Goal: Complete application form: Complete application form

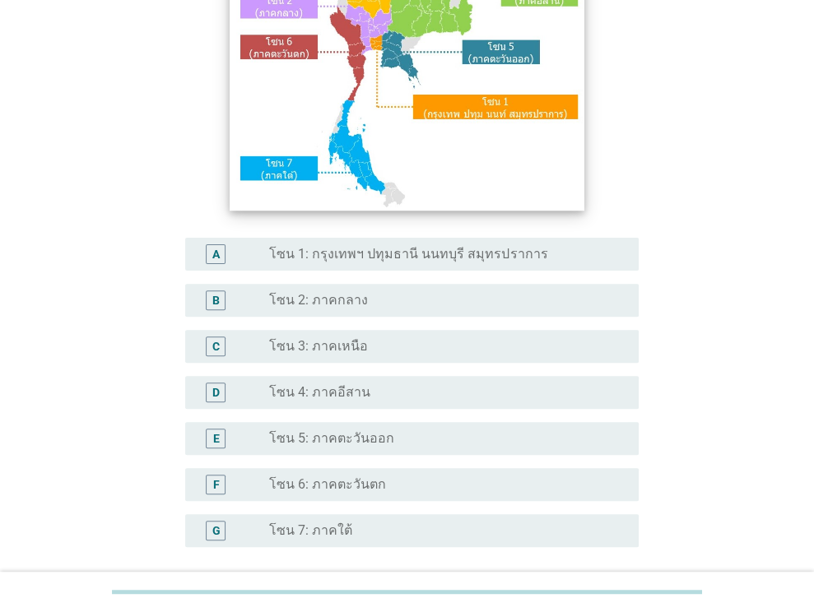
scroll to position [329, 0]
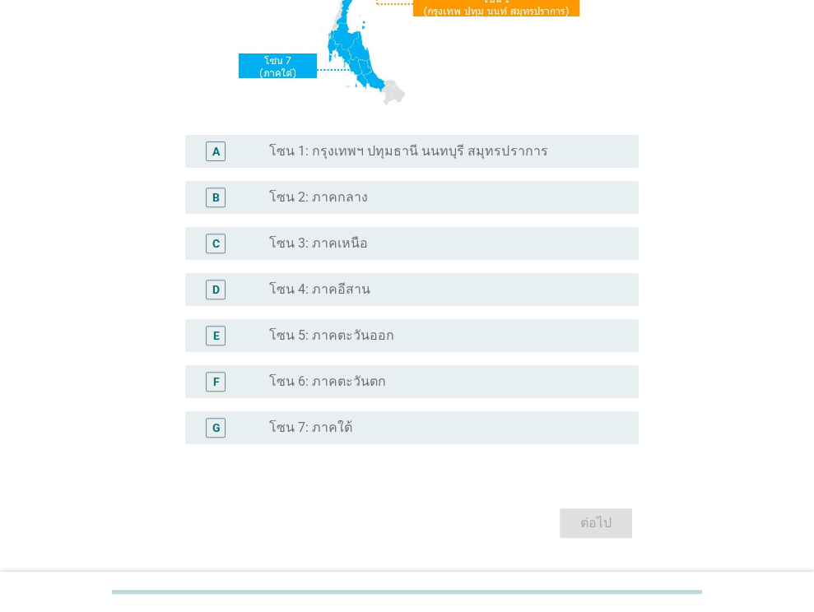
click at [379, 144] on label "โซน 1: กรุงเทพฯ ปทุมธานี นนทบุรี สมุทรปราการ" at bounding box center [408, 151] width 278 height 16
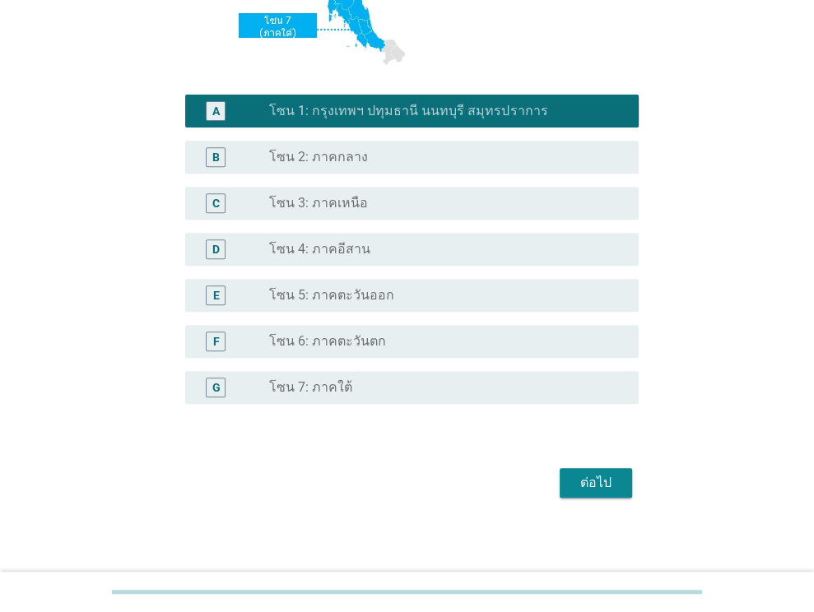
scroll to position [373, 0]
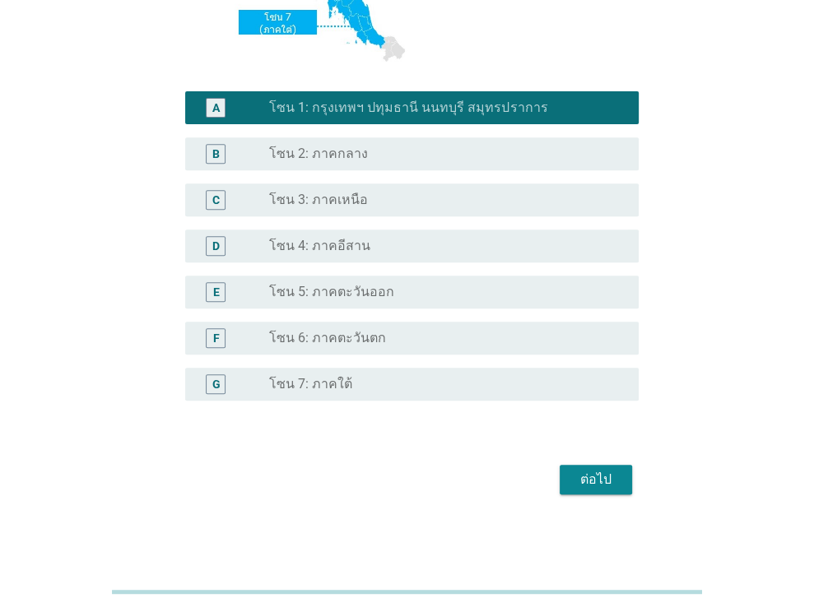
click at [593, 476] on div "ต่อไป" at bounding box center [596, 480] width 46 height 20
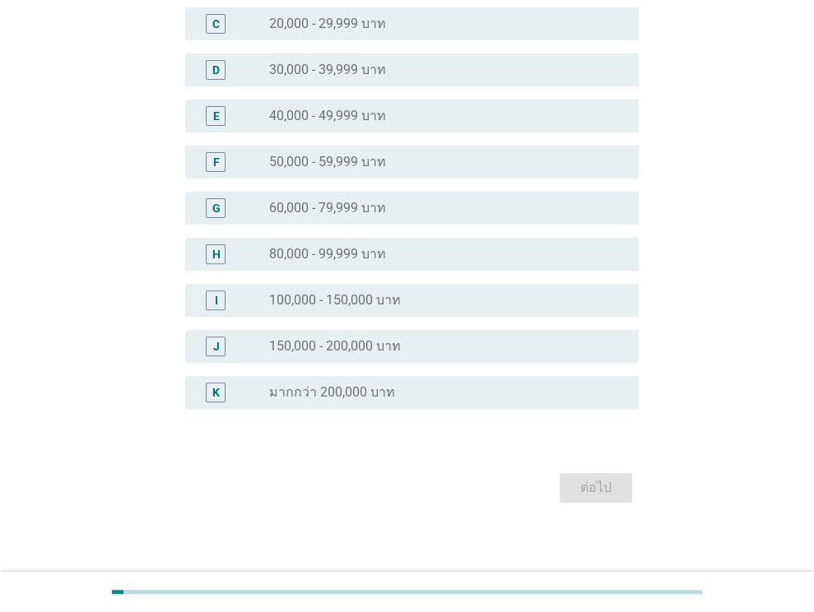
scroll to position [104, 0]
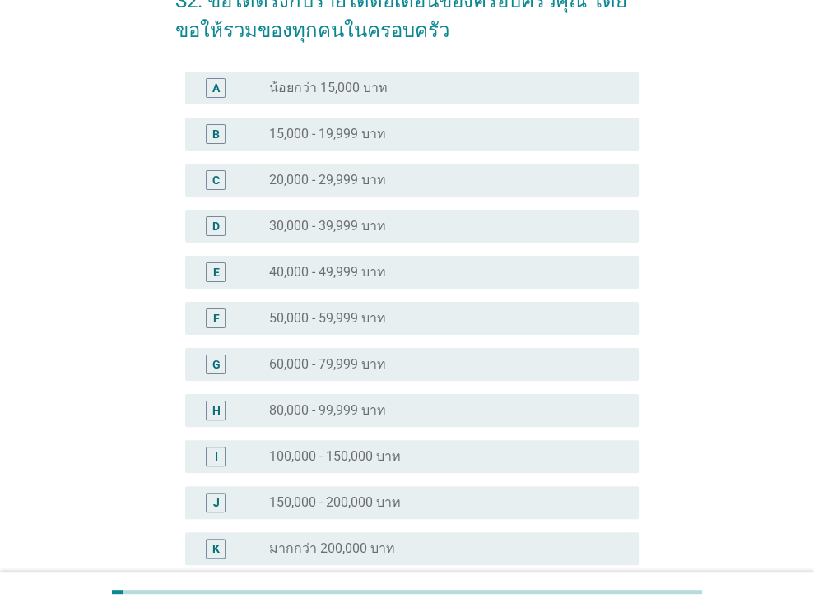
click at [375, 226] on label "30,000 - 39,999 บาท" at bounding box center [327, 226] width 117 height 16
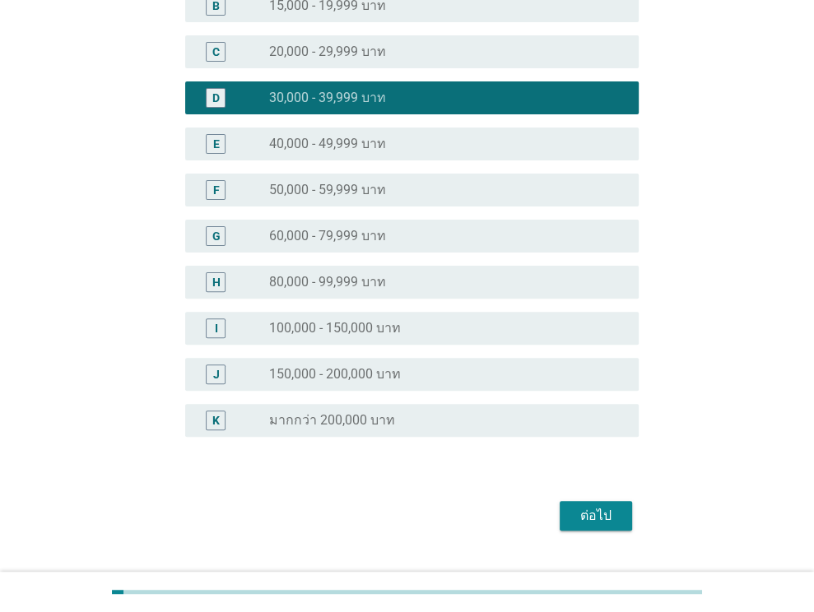
scroll to position [268, 0]
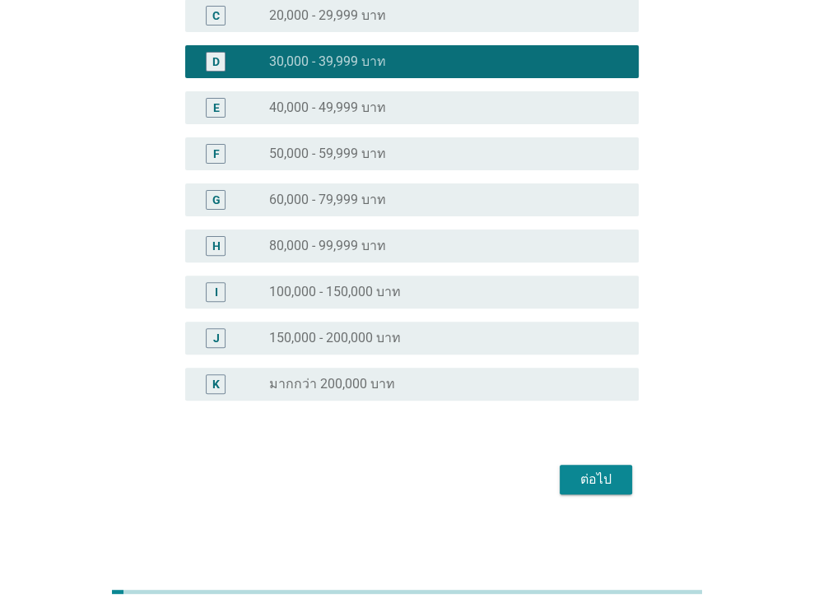
drag, startPoint x: 596, startPoint y: 463, endPoint x: 589, endPoint y: 496, distance: 33.6
click at [596, 464] on div "ต่อไป" at bounding box center [406, 480] width 463 height 40
drag, startPoint x: 592, startPoint y: 486, endPoint x: 444, endPoint y: 458, distance: 149.9
click at [593, 486] on div "ต่อไป" at bounding box center [596, 480] width 46 height 20
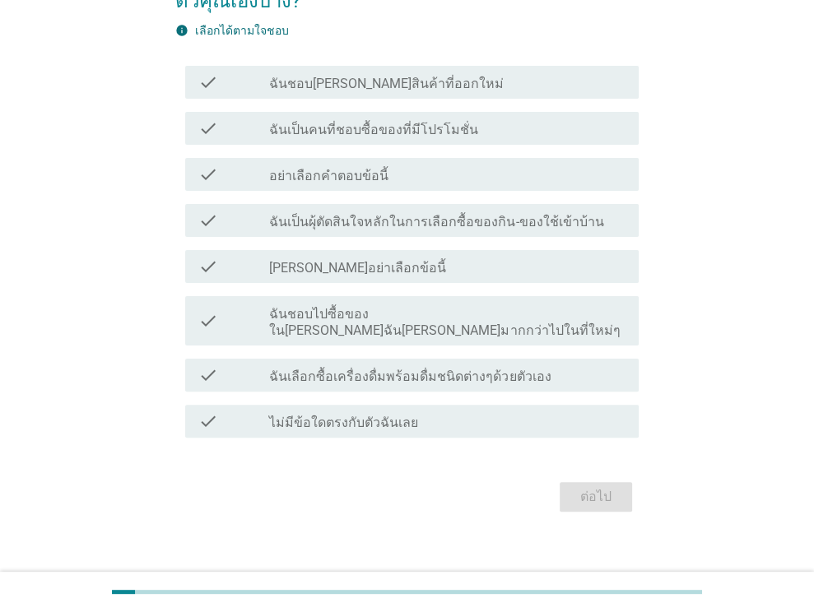
scroll to position [134, 0]
click at [352, 78] on label "ฉันชอบ[PERSON_NAME]สินค้าที่ออกใหม่" at bounding box center [386, 83] width 235 height 16
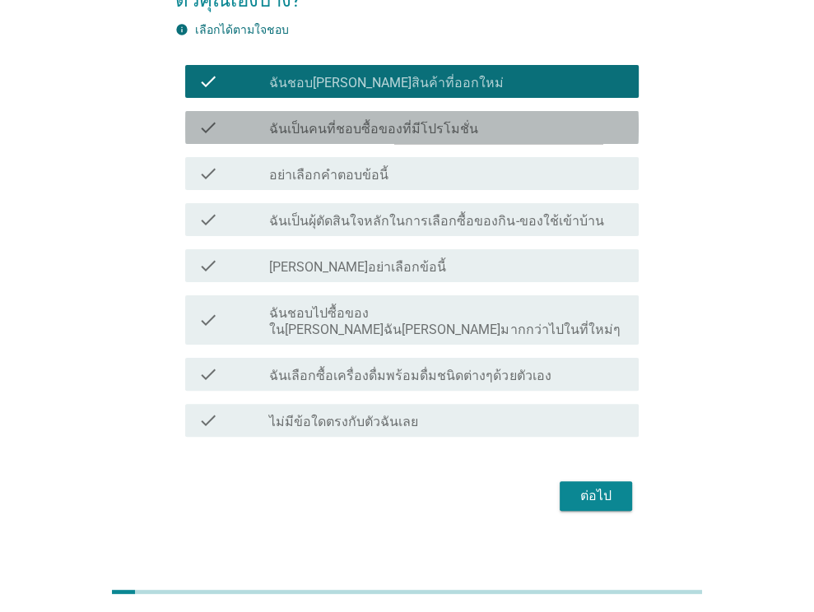
click at [350, 115] on div "check check_box_outline_blank ฉันเป็นคนที่ชอบซื้อของที่มีโปรโมชั่น" at bounding box center [411, 127] width 453 height 33
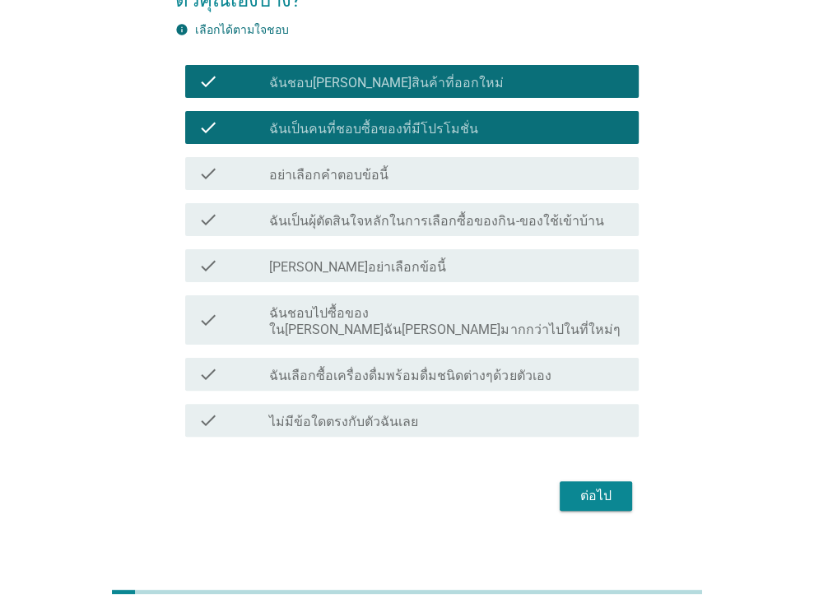
click at [572, 481] on button "ต่อไป" at bounding box center [596, 496] width 72 height 30
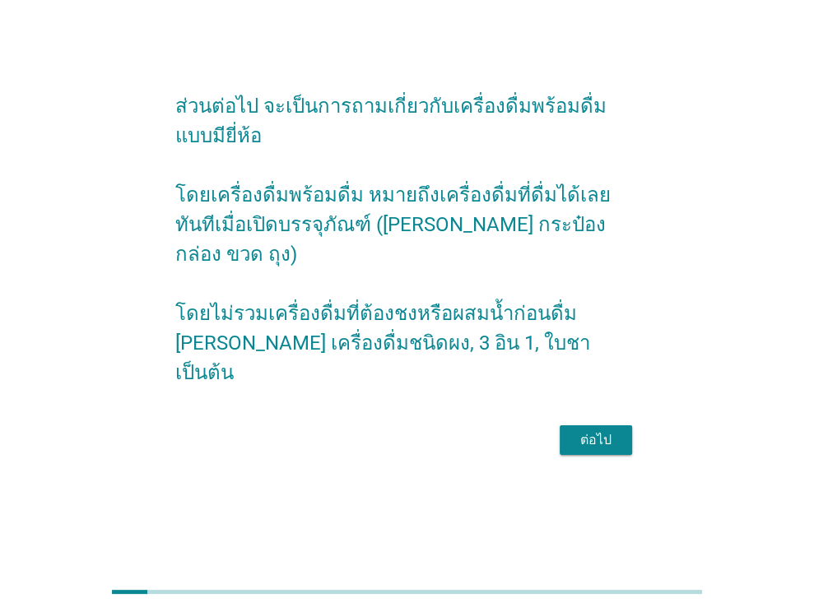
scroll to position [40, 0]
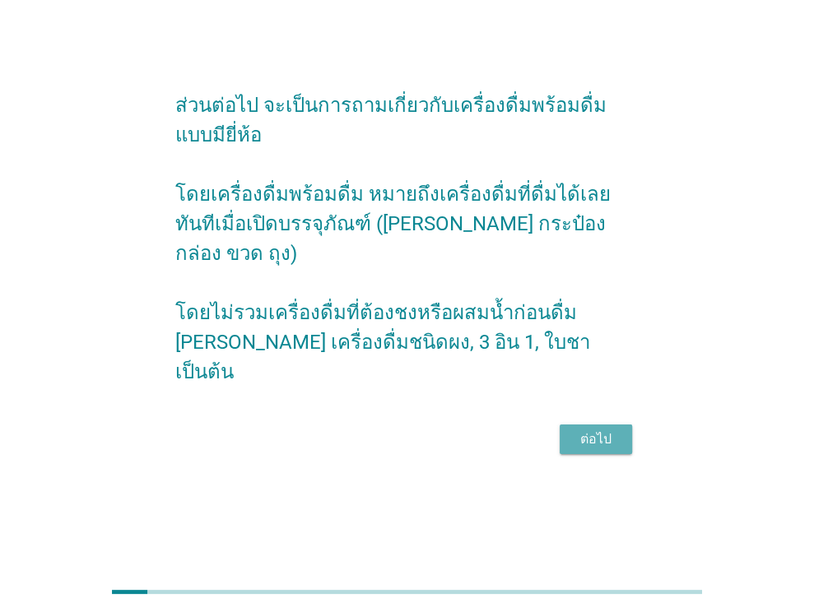
drag, startPoint x: 572, startPoint y: 425, endPoint x: 313, endPoint y: 398, distance: 260.6
click at [573, 425] on button "ต่อไป" at bounding box center [596, 440] width 72 height 30
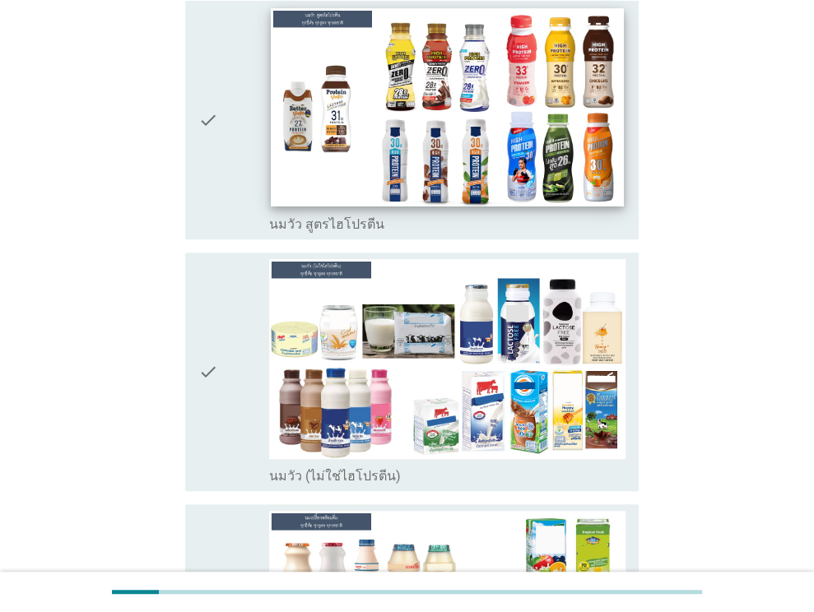
scroll to position [247, 0]
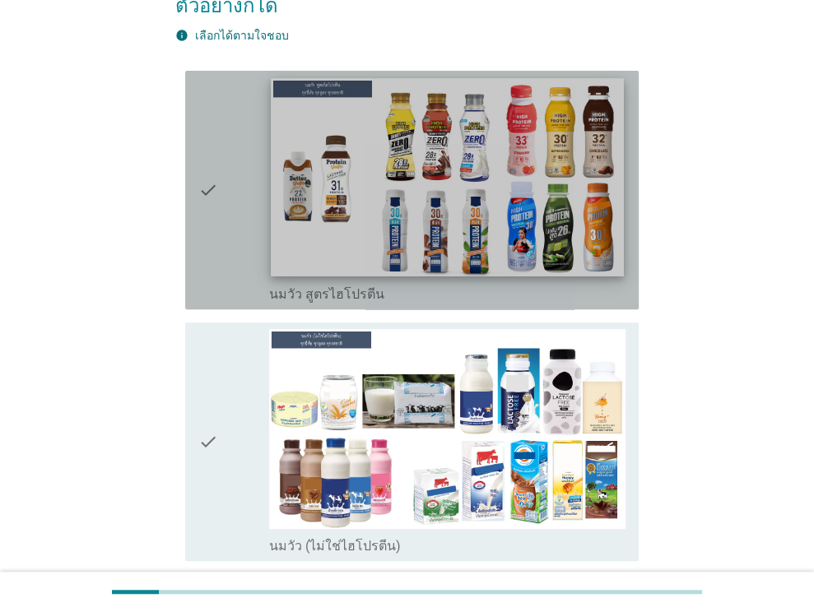
click at [332, 199] on img at bounding box center [448, 177] width 352 height 198
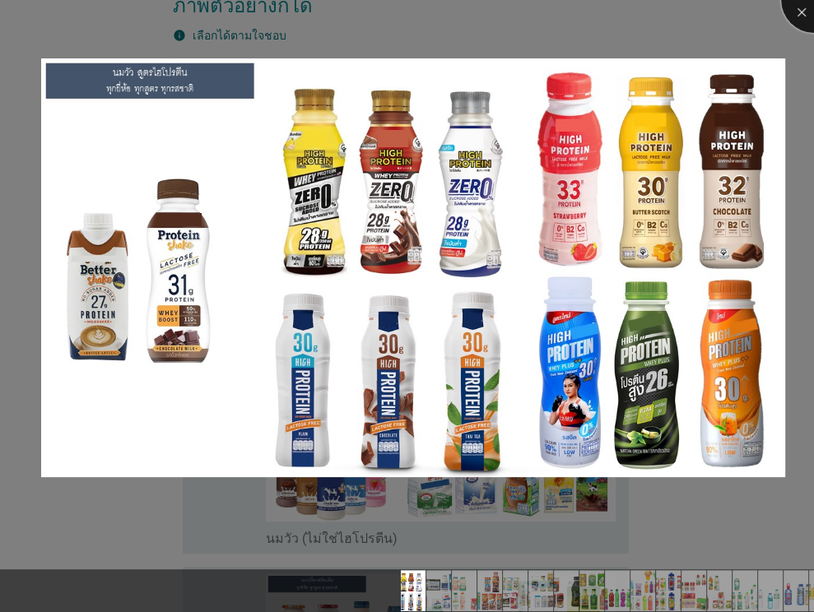
click at [794, 10] on div at bounding box center [814, 0] width 66 height 66
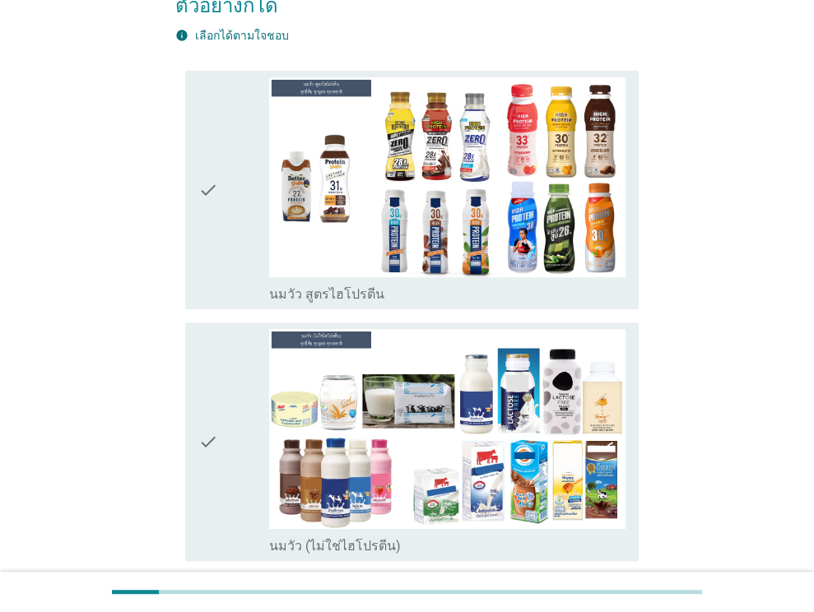
drag, startPoint x: 221, startPoint y: 175, endPoint x: 221, endPoint y: 185, distance: 9.9
click at [221, 175] on div "check" at bounding box center [234, 189] width 72 height 225
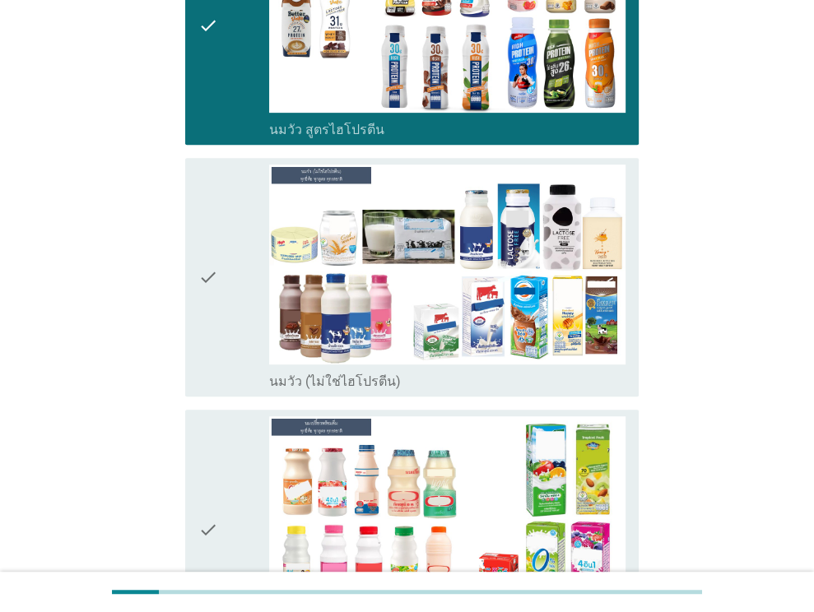
click at [230, 292] on div "check" at bounding box center [234, 277] width 72 height 225
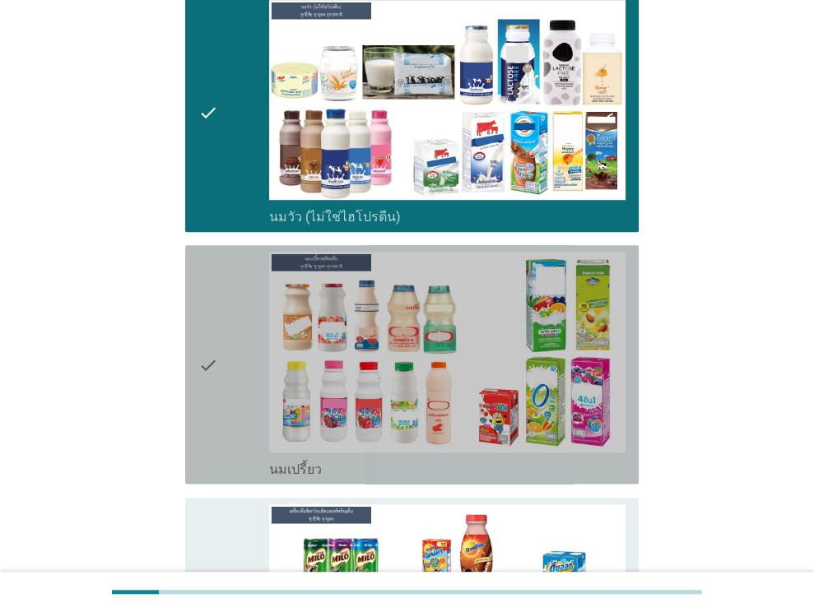
click at [247, 412] on div "check" at bounding box center [234, 364] width 72 height 225
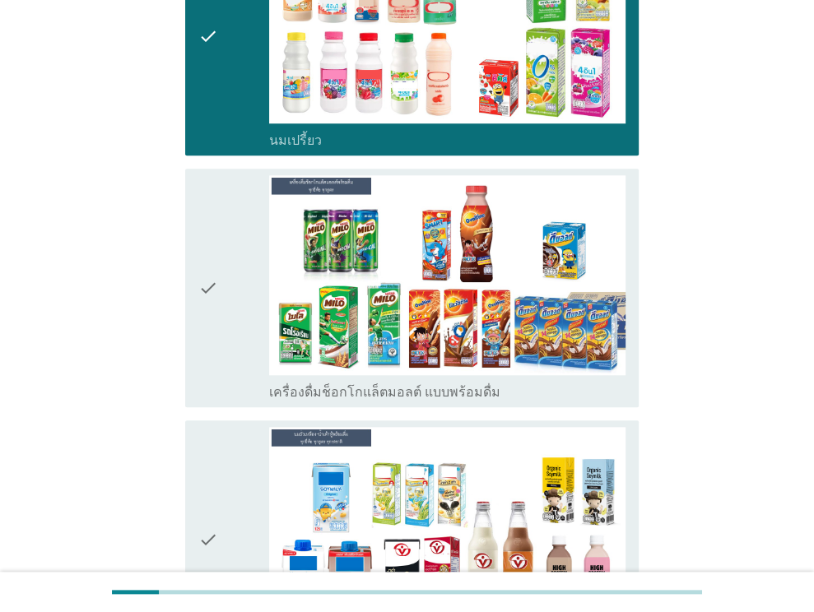
click at [244, 336] on div "check" at bounding box center [234, 287] width 72 height 225
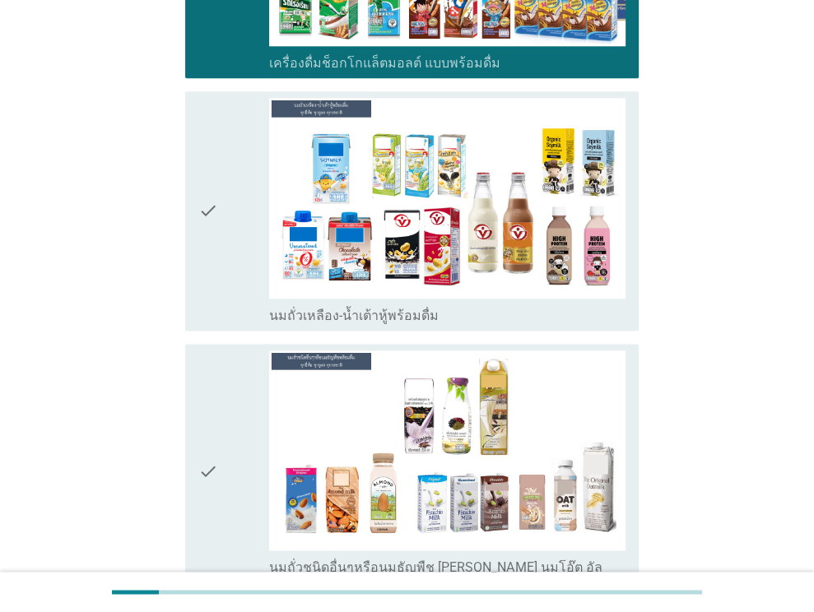
click at [202, 222] on icon "check" at bounding box center [208, 210] width 20 height 225
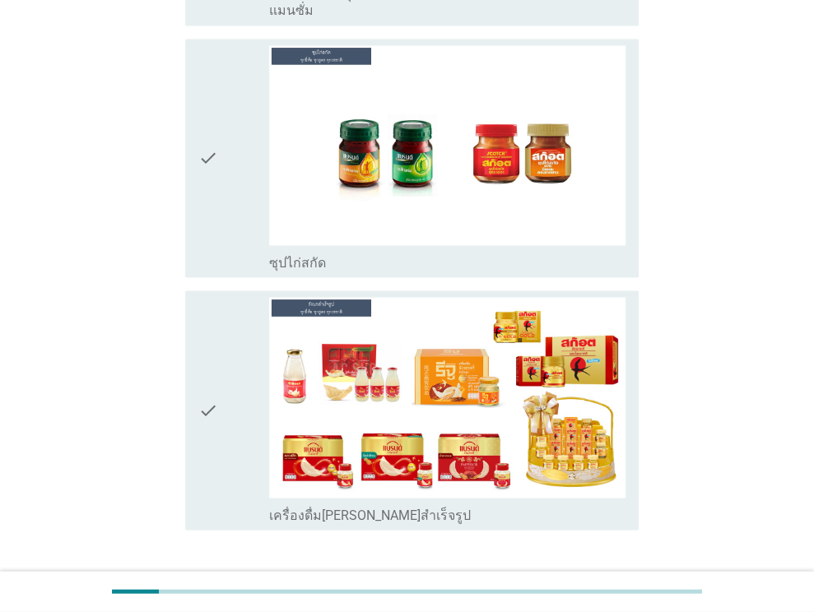
scroll to position [5926, 0]
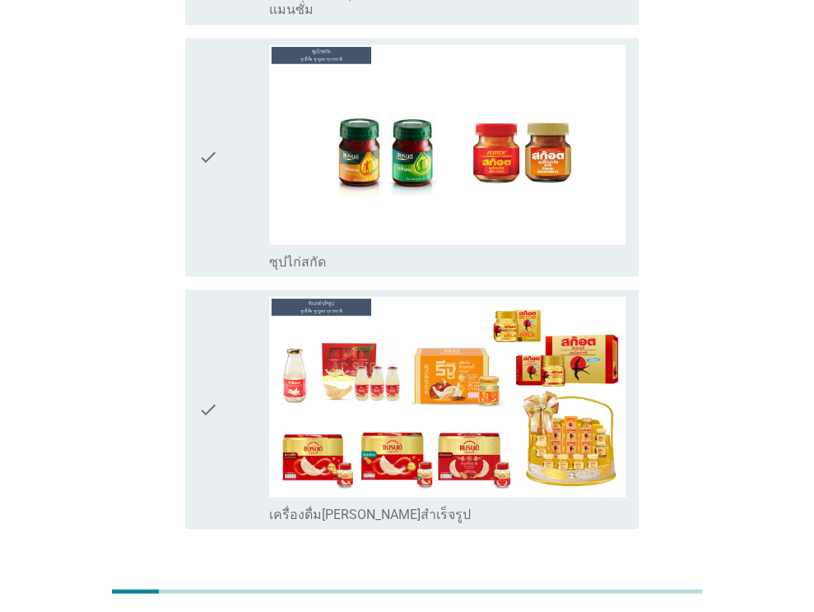
click at [601, 579] on div "ต่อไป" at bounding box center [596, 589] width 46 height 20
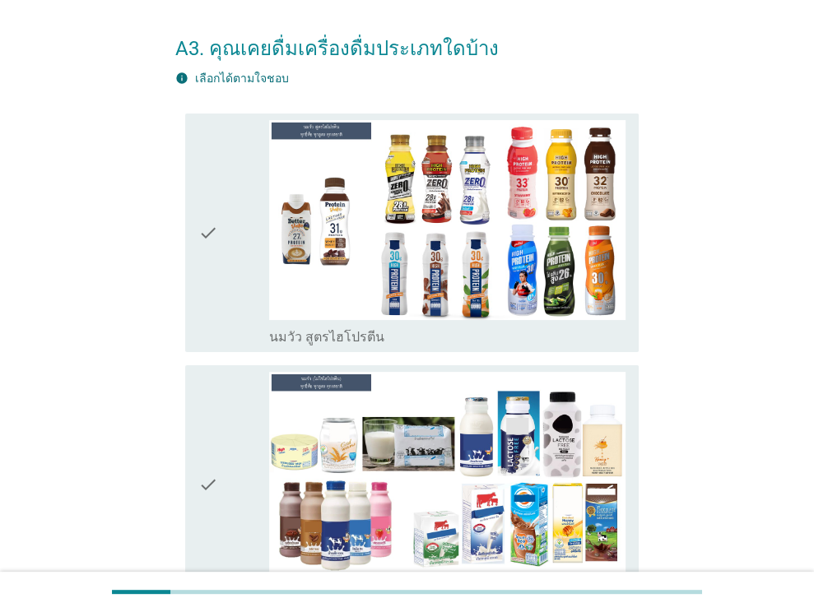
scroll to position [165, 0]
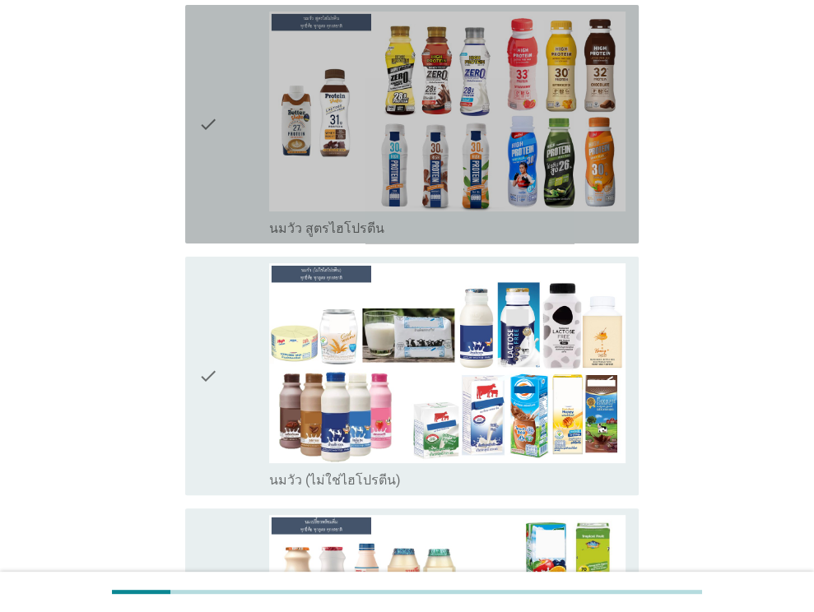
drag, startPoint x: 214, startPoint y: 193, endPoint x: 242, endPoint y: 311, distance: 121.0
click at [214, 200] on icon "check" at bounding box center [208, 124] width 20 height 225
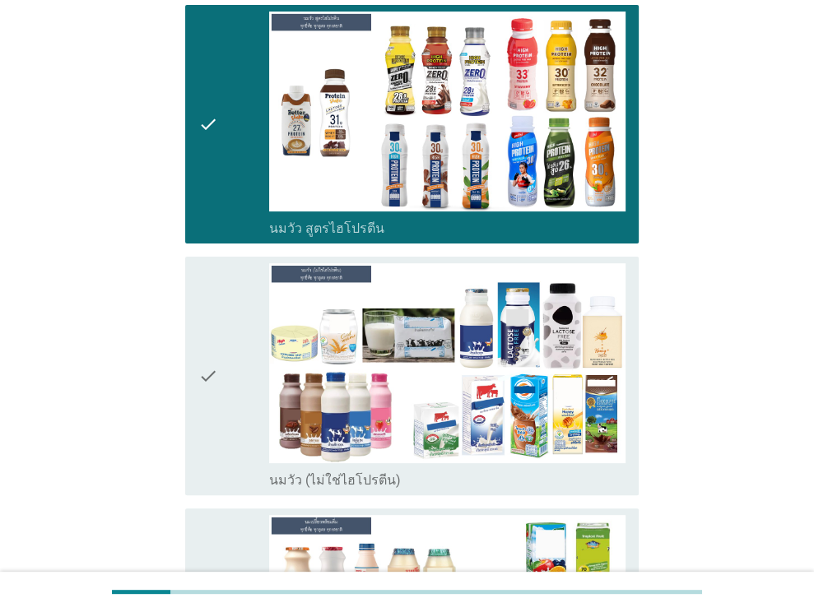
click at [242, 312] on div "check" at bounding box center [234, 375] width 72 height 225
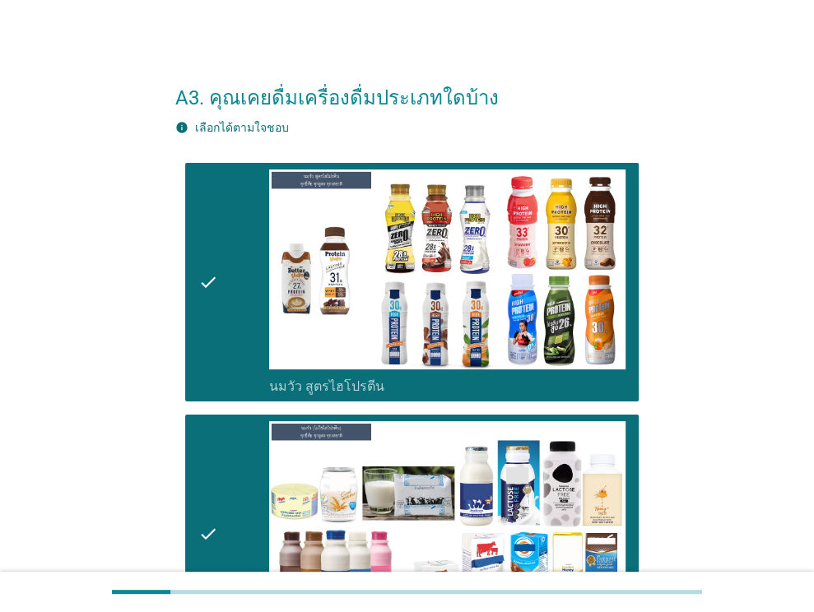
scroll to position [0, 0]
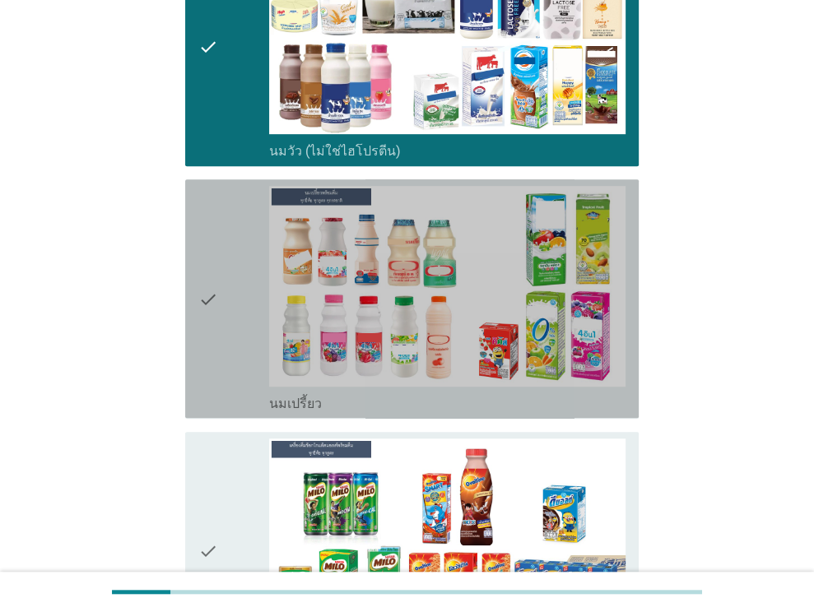
click at [230, 291] on div "check" at bounding box center [234, 298] width 72 height 225
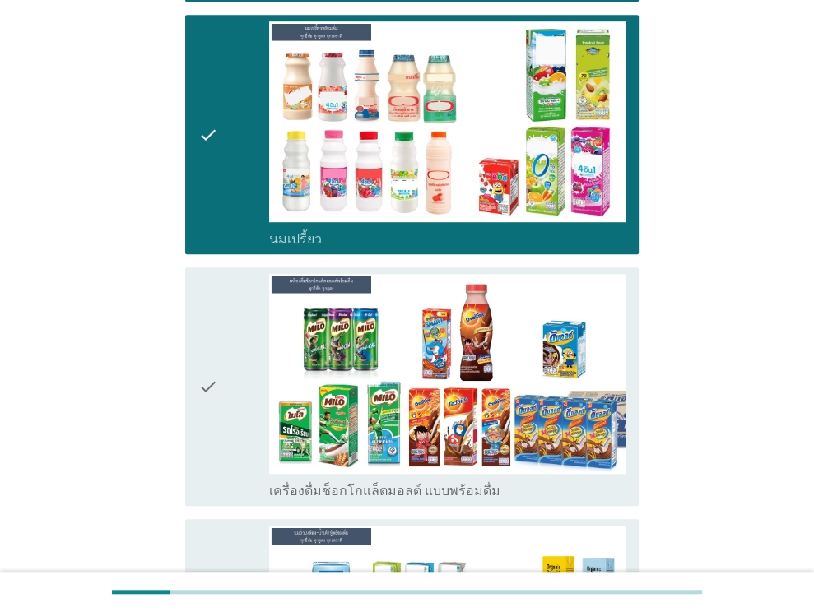
drag, startPoint x: 231, startPoint y: 379, endPoint x: 296, endPoint y: 473, distance: 114.1
click at [231, 379] on div "check" at bounding box center [234, 386] width 72 height 225
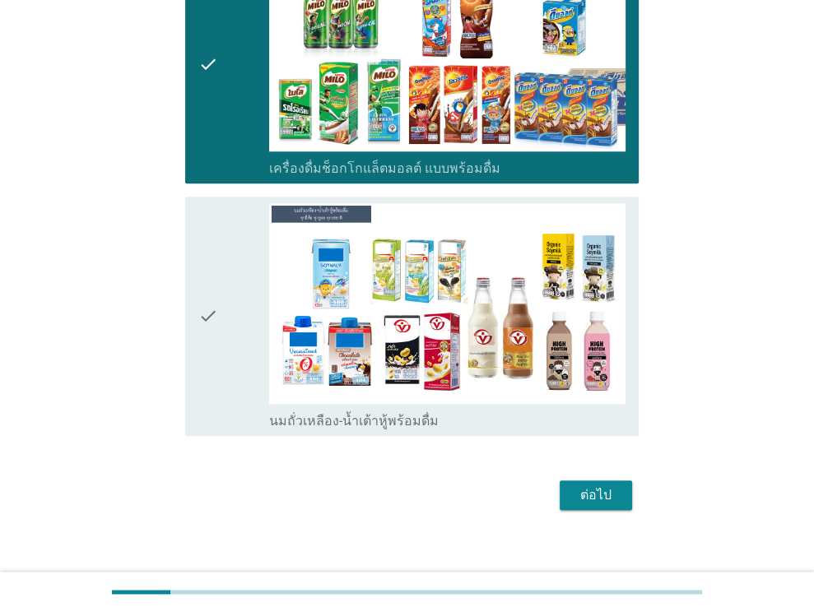
scroll to position [988, 0]
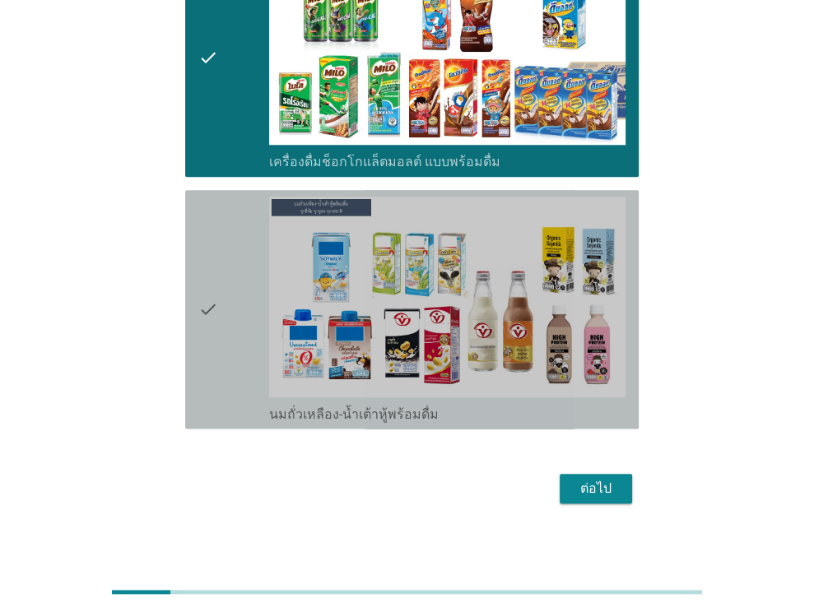
drag, startPoint x: 246, startPoint y: 334, endPoint x: 555, endPoint y: 454, distance: 331.2
click at [246, 333] on div "check" at bounding box center [234, 309] width 72 height 225
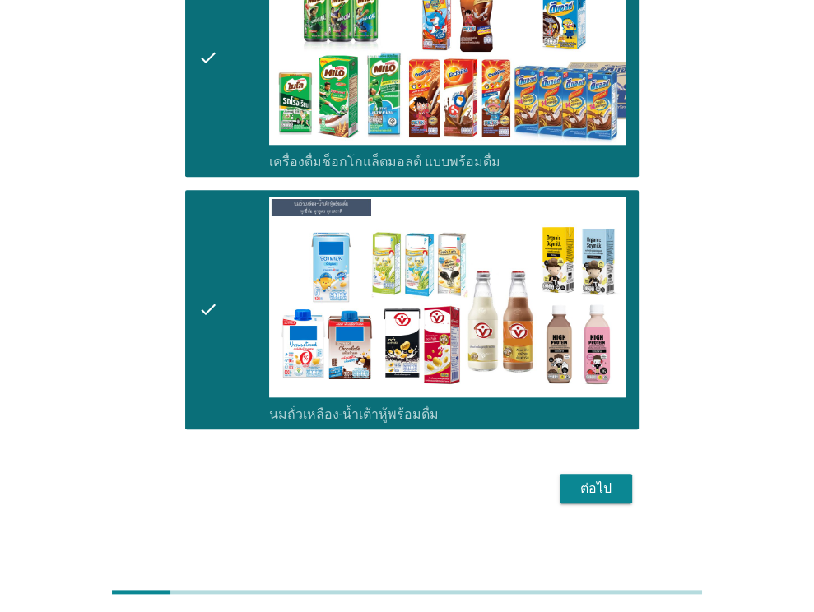
click at [612, 486] on div "ต่อไป" at bounding box center [596, 489] width 46 height 20
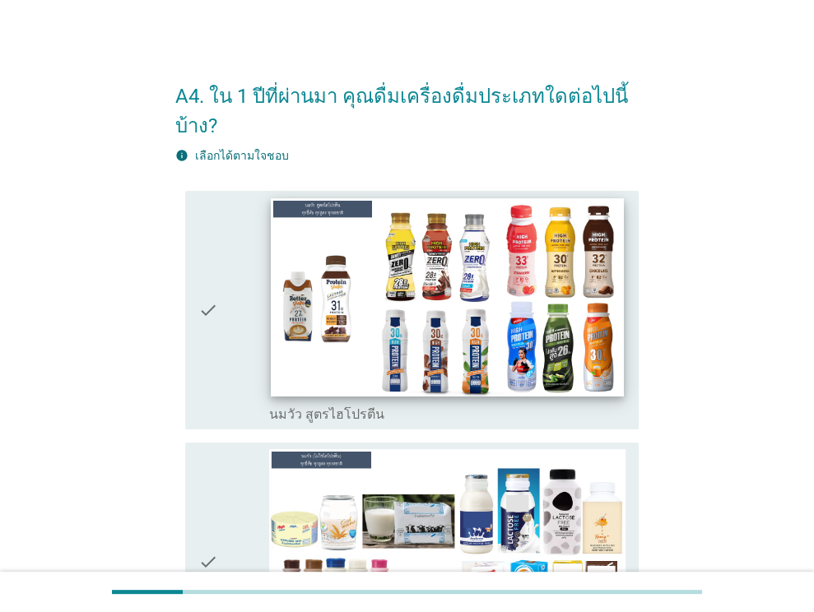
scroll to position [0, 0]
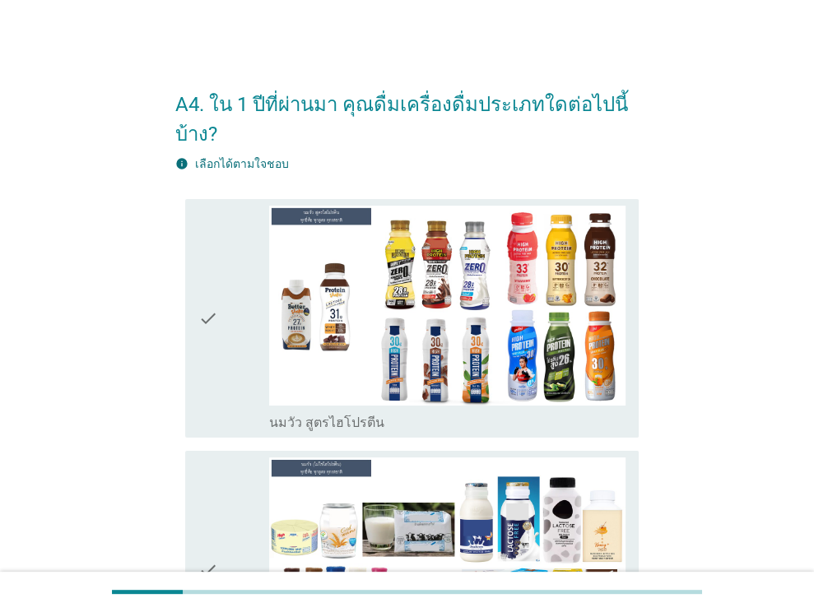
click at [220, 344] on div "check" at bounding box center [234, 318] width 72 height 225
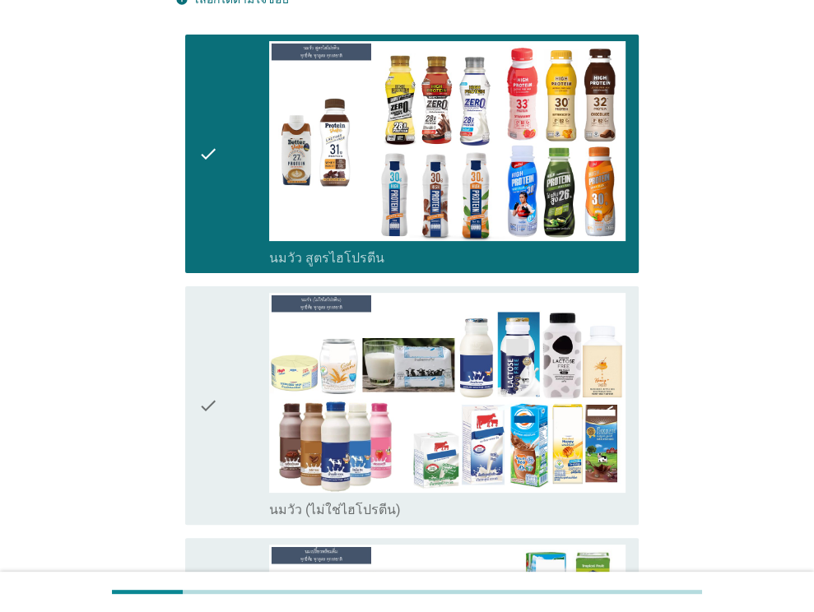
click at [217, 375] on icon "check" at bounding box center [208, 405] width 20 height 225
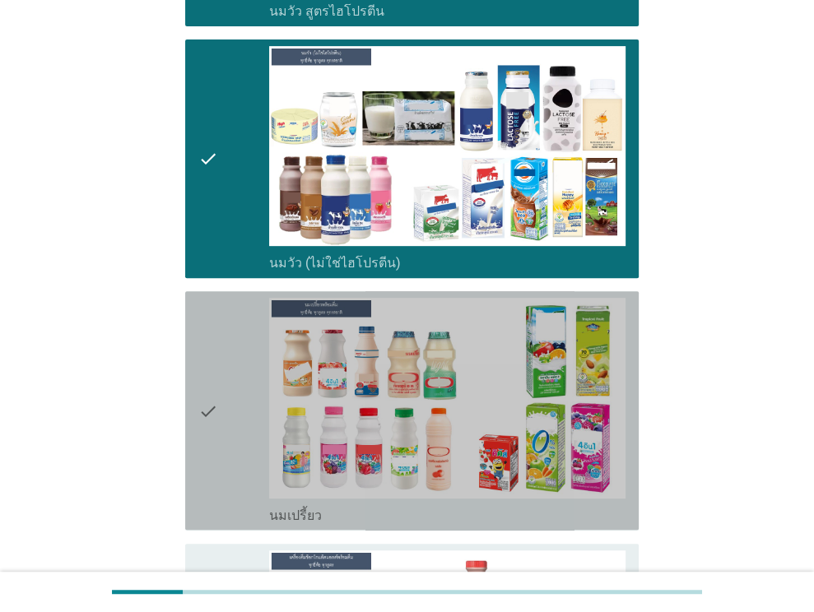
click at [258, 457] on div "check" at bounding box center [234, 410] width 72 height 225
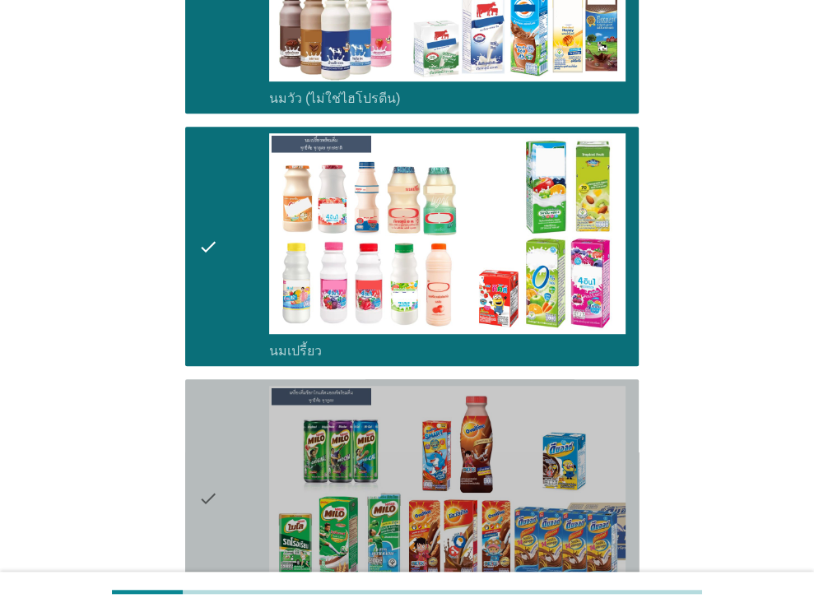
click at [247, 455] on div "check" at bounding box center [234, 498] width 72 height 225
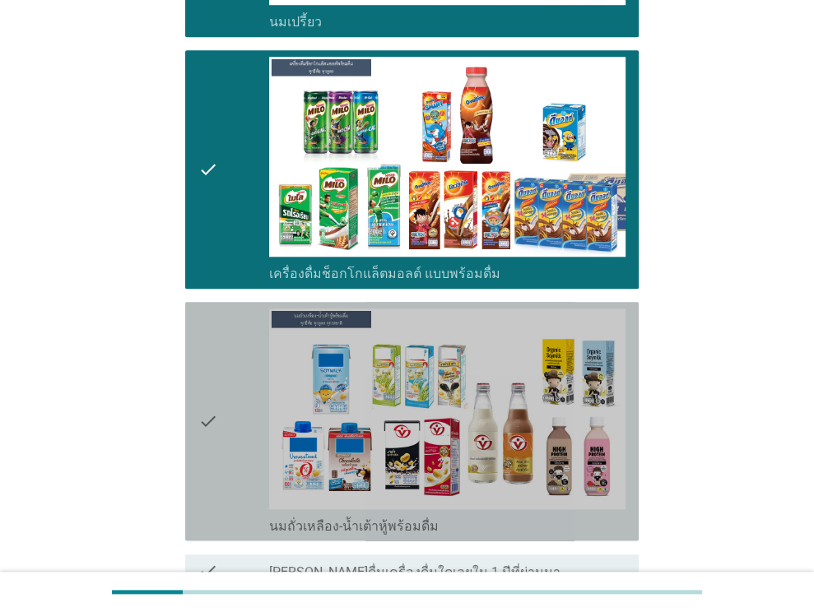
click at [217, 423] on div "check" at bounding box center [234, 421] width 72 height 225
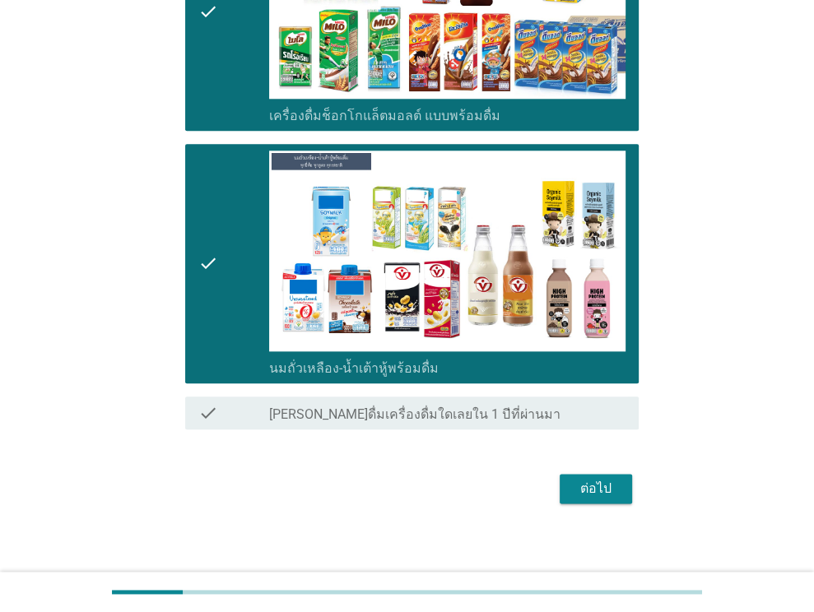
scroll to position [1070, 0]
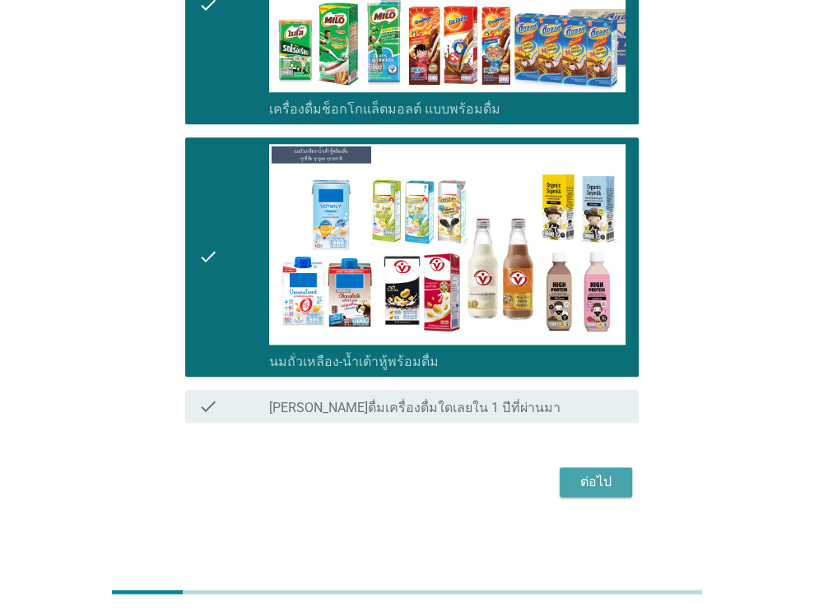
click at [605, 474] on div "ต่อไป" at bounding box center [596, 482] width 46 height 20
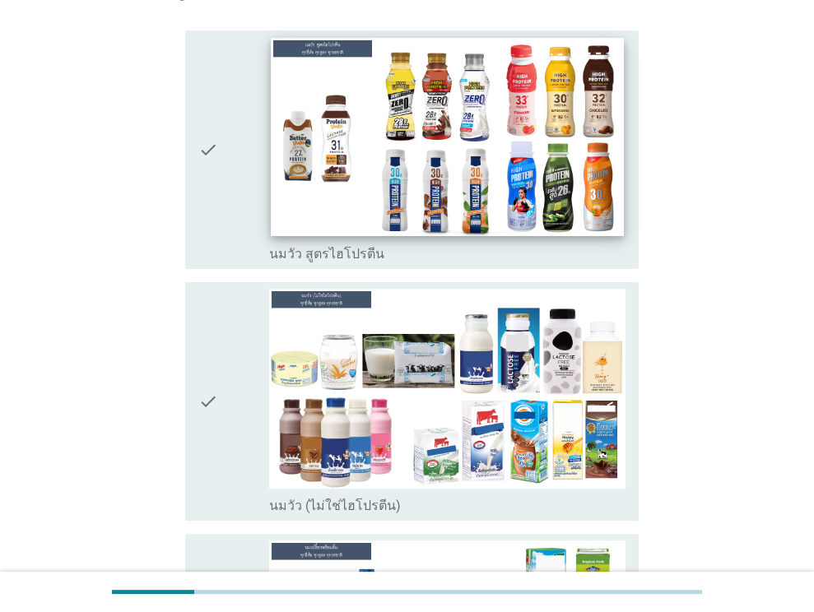
scroll to position [0, 0]
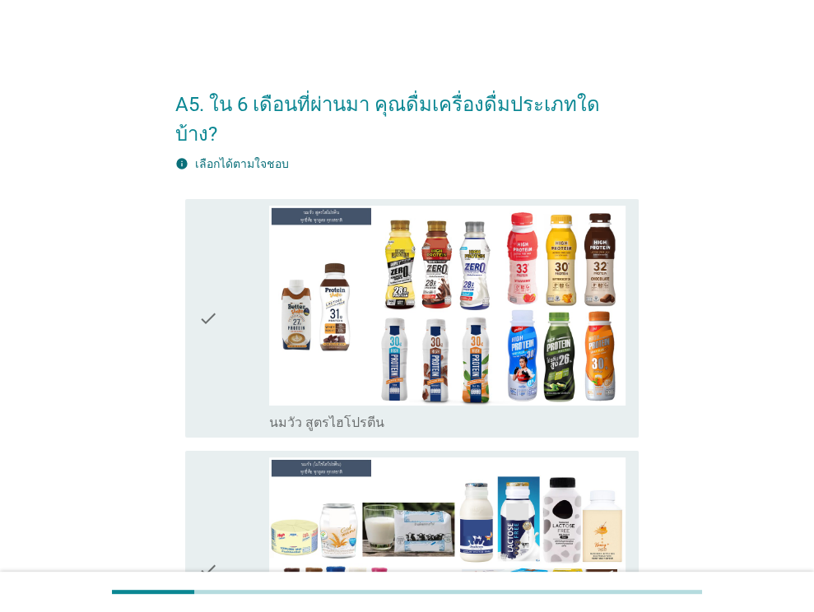
click at [226, 297] on div "check" at bounding box center [234, 318] width 72 height 225
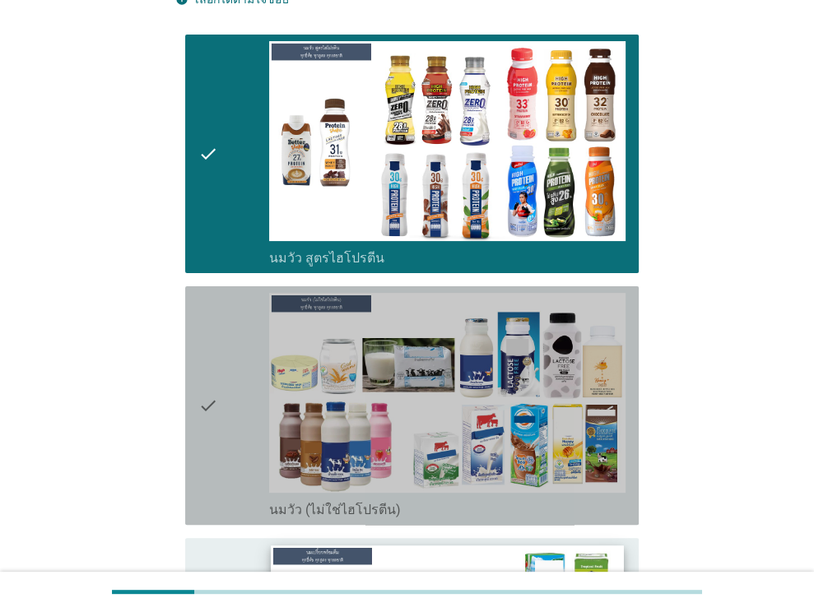
drag, startPoint x: 225, startPoint y: 379, endPoint x: 297, endPoint y: 526, distance: 163.4
click at [225, 383] on div "check" at bounding box center [234, 405] width 72 height 225
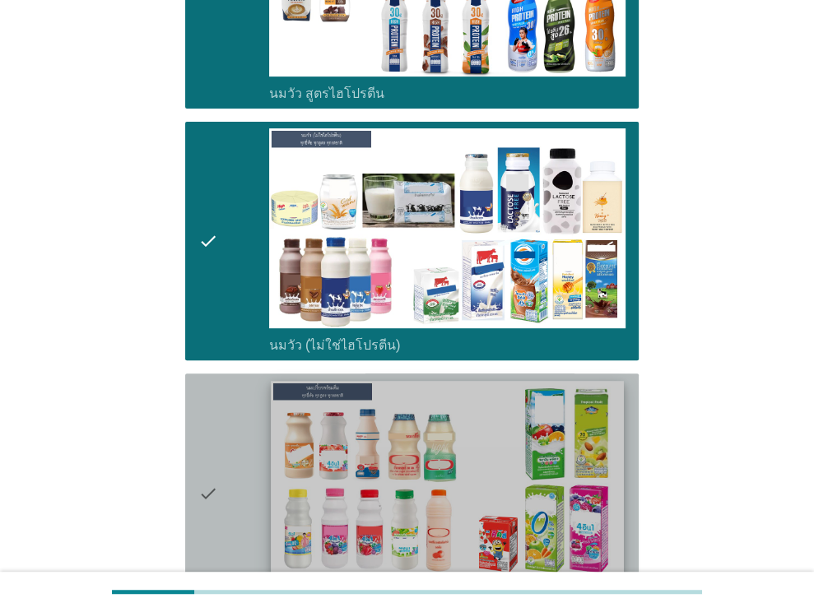
drag, startPoint x: 238, startPoint y: 449, endPoint x: 281, endPoint y: 531, distance: 92.4
click at [238, 450] on div "check" at bounding box center [234, 492] width 72 height 225
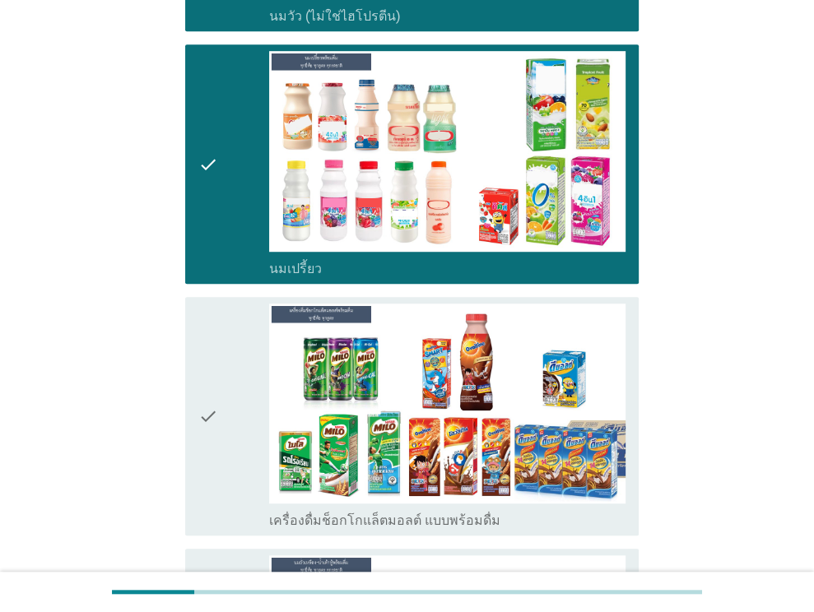
drag, startPoint x: 207, startPoint y: 424, endPoint x: 263, endPoint y: 545, distance: 133.3
click at [207, 424] on icon "check" at bounding box center [208, 416] width 20 height 225
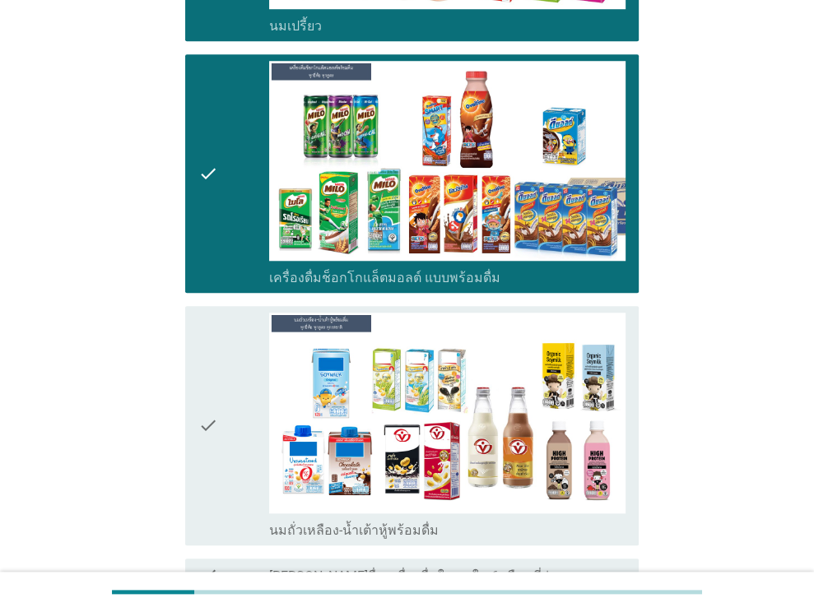
scroll to position [905, 0]
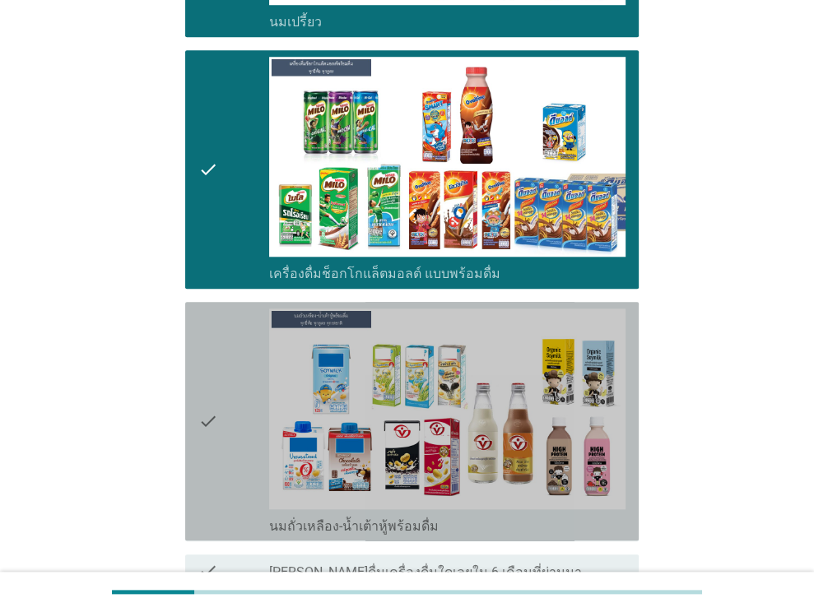
drag, startPoint x: 210, startPoint y: 393, endPoint x: 227, endPoint y: 468, distance: 77.7
click at [210, 392] on icon "check" at bounding box center [208, 421] width 20 height 225
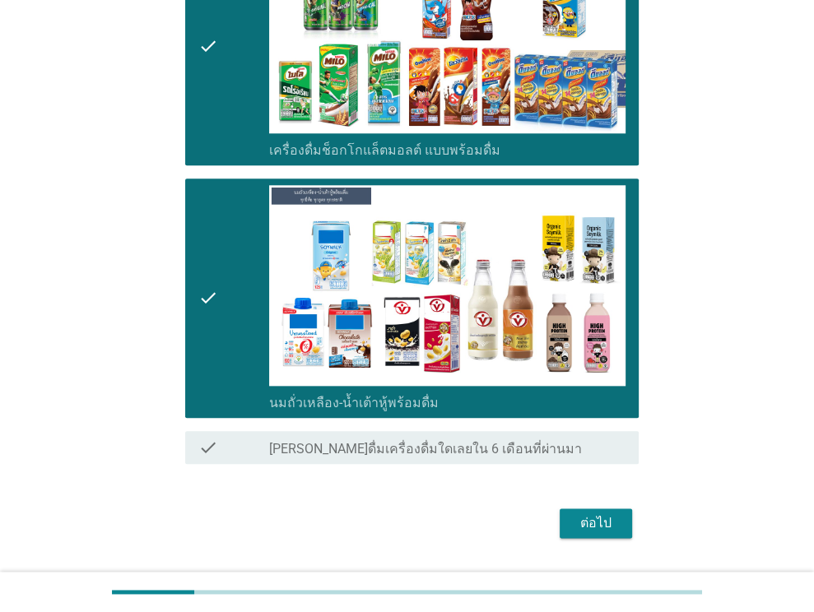
scroll to position [1040, 0]
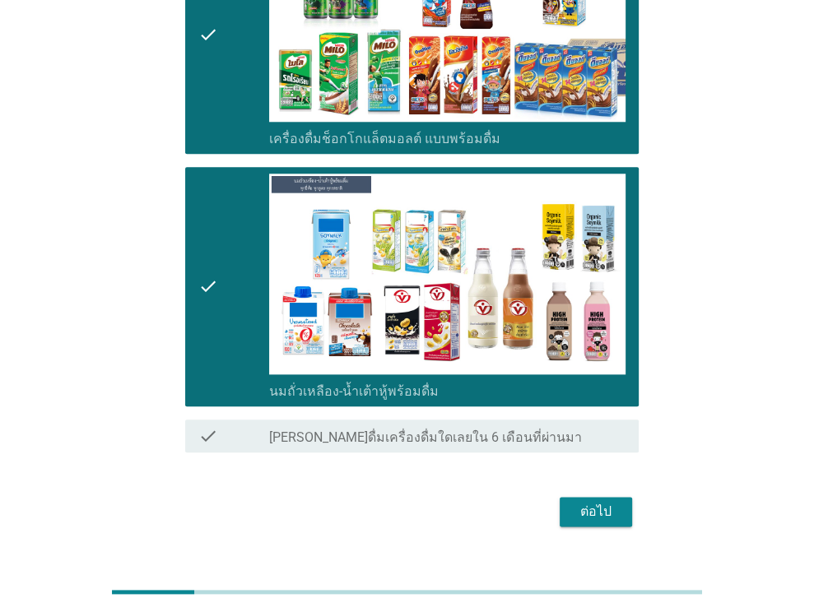
click at [588, 497] on button "ต่อไป" at bounding box center [596, 512] width 72 height 30
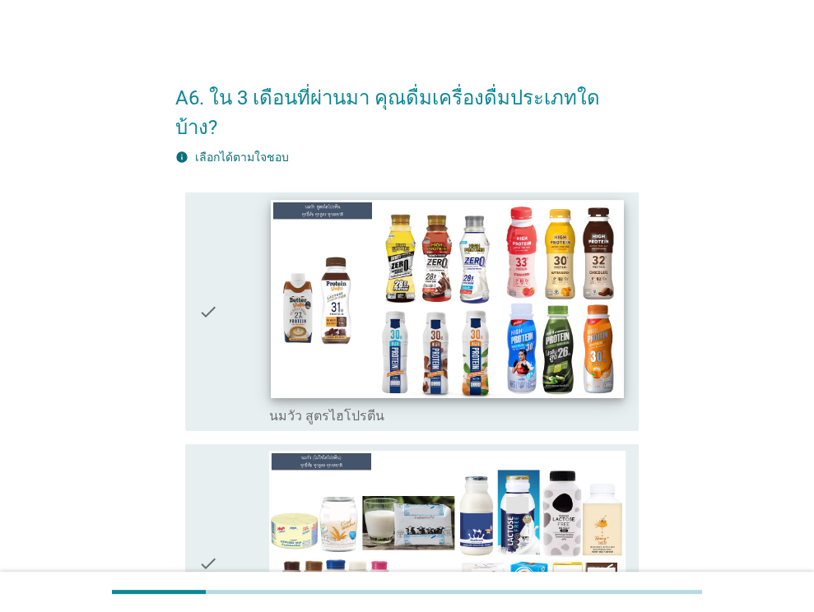
scroll to position [0, 0]
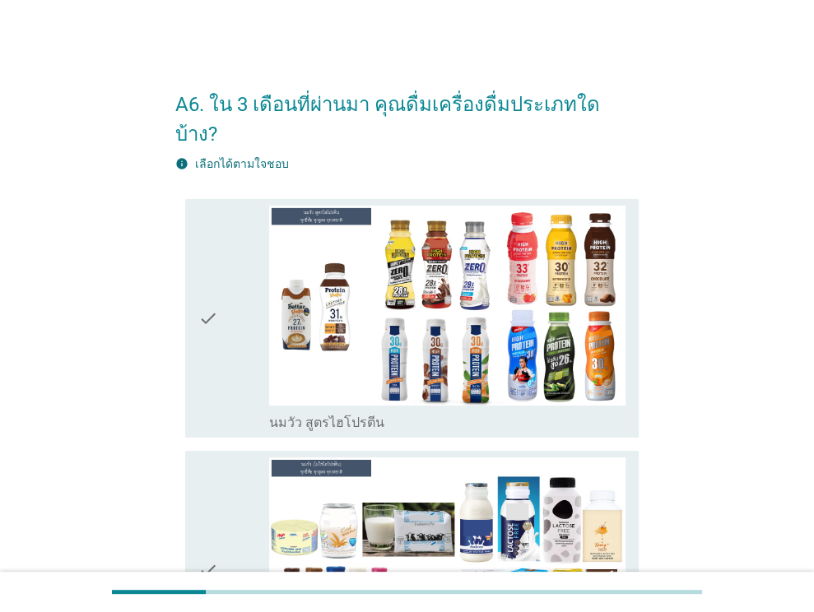
drag, startPoint x: 213, startPoint y: 253, endPoint x: 306, endPoint y: 450, distance: 217.6
click at [214, 253] on icon "check" at bounding box center [208, 318] width 20 height 225
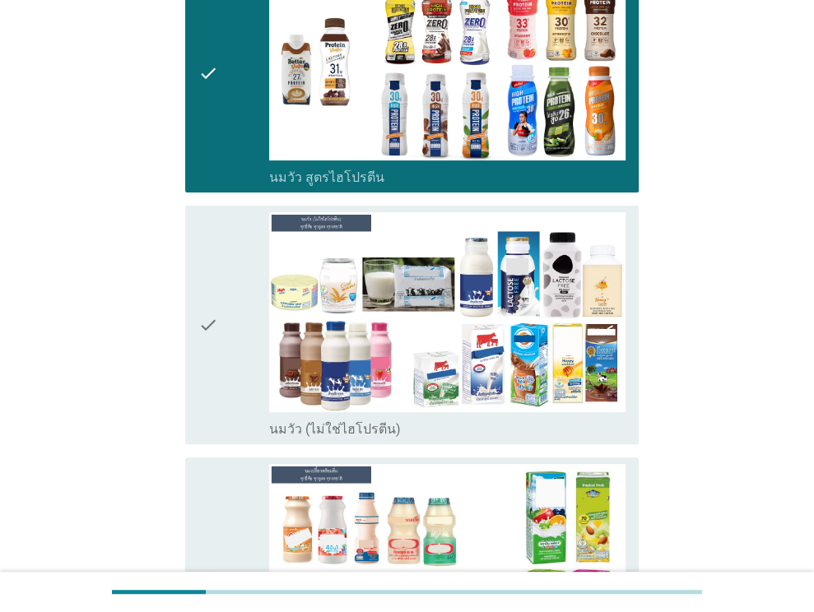
scroll to position [247, 0]
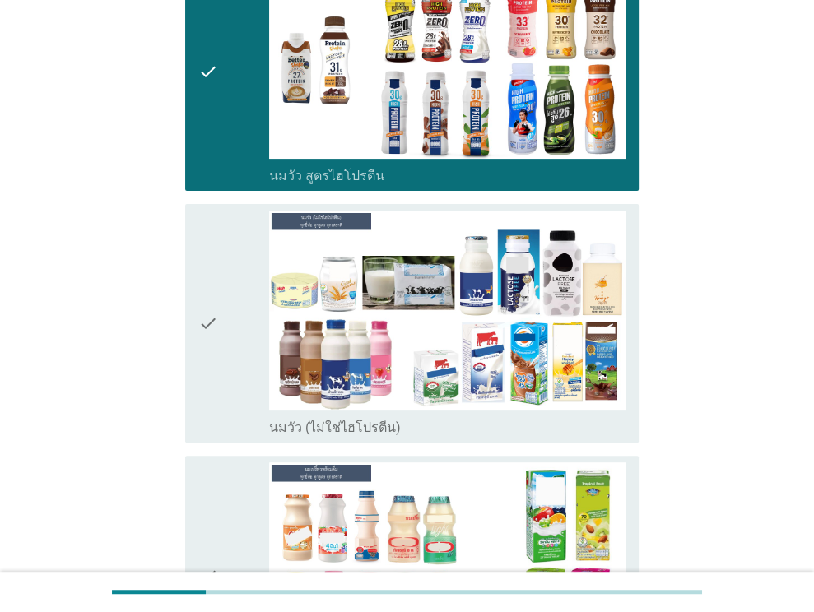
click at [249, 367] on div "check" at bounding box center [234, 323] width 72 height 225
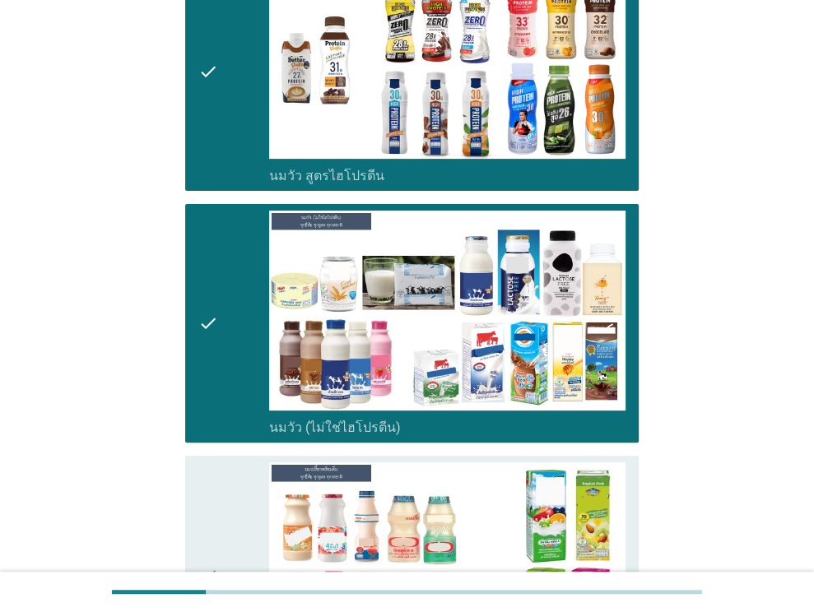
click at [270, 520] on img at bounding box center [447, 562] width 356 height 200
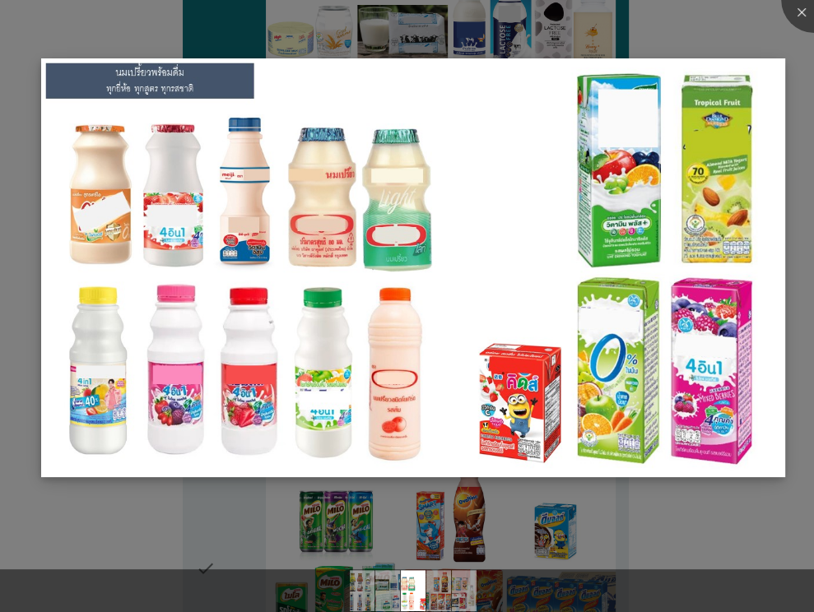
scroll to position [494, 0]
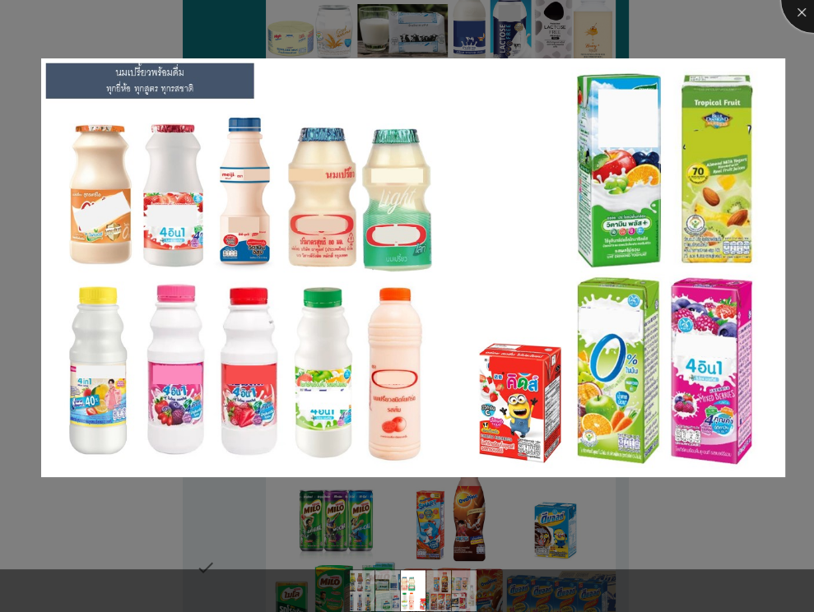
drag, startPoint x: 800, startPoint y: 5, endPoint x: 770, endPoint y: 64, distance: 66.2
click at [798, 7] on div at bounding box center [814, 0] width 66 height 66
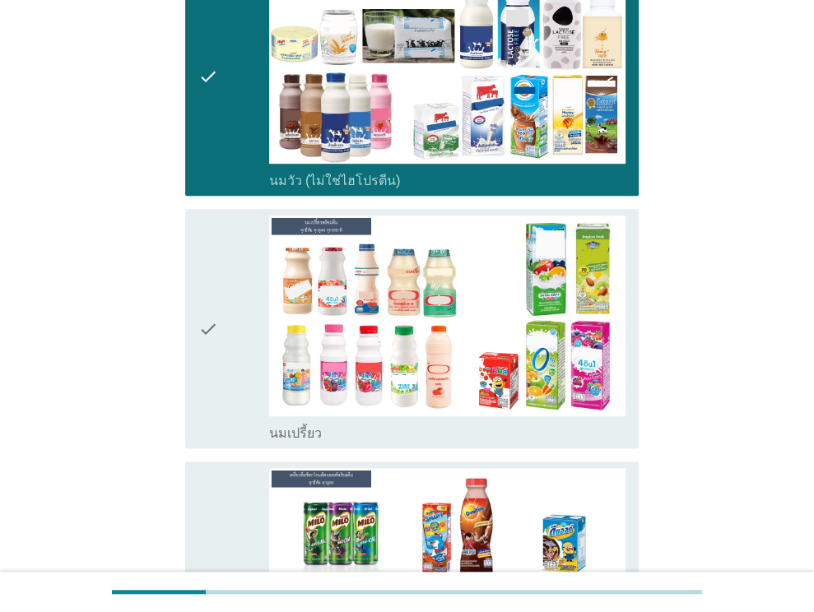
click at [234, 272] on div "check" at bounding box center [234, 328] width 72 height 225
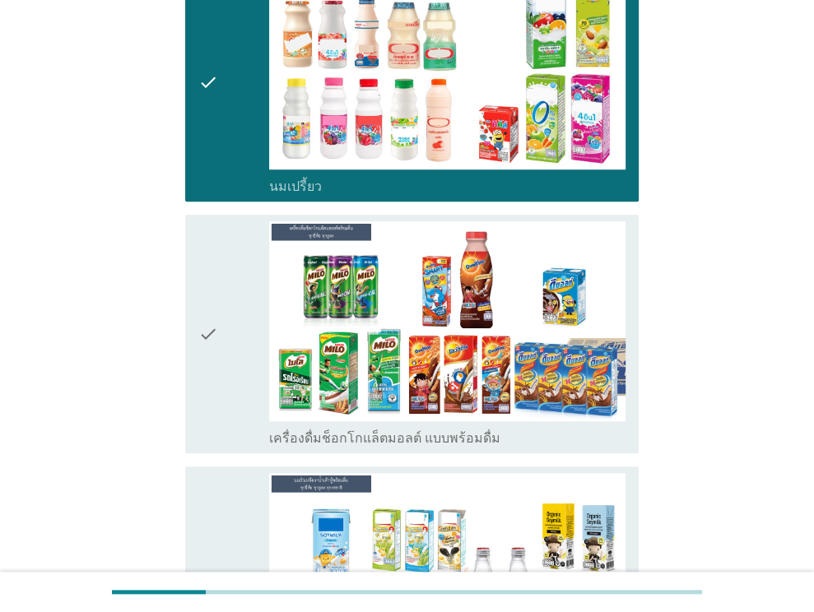
click at [247, 341] on div "check" at bounding box center [234, 333] width 72 height 225
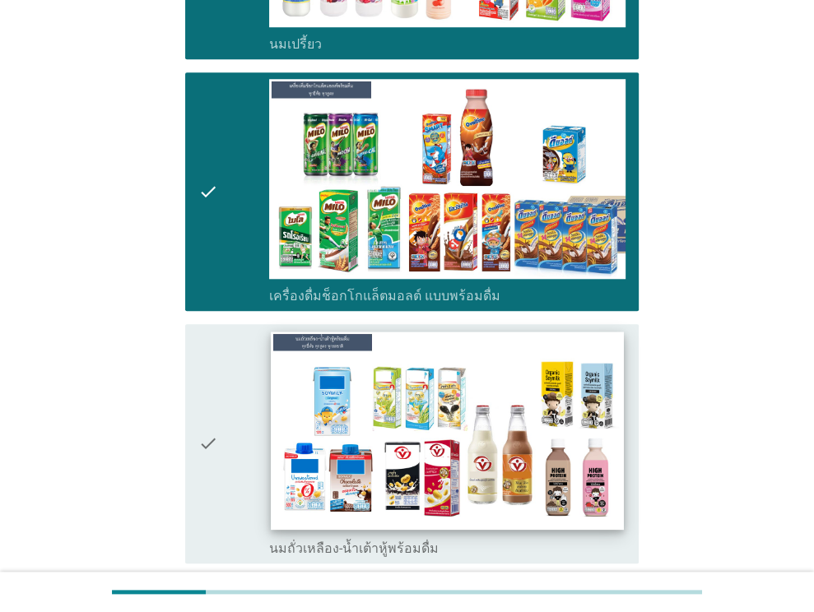
scroll to position [905, 0]
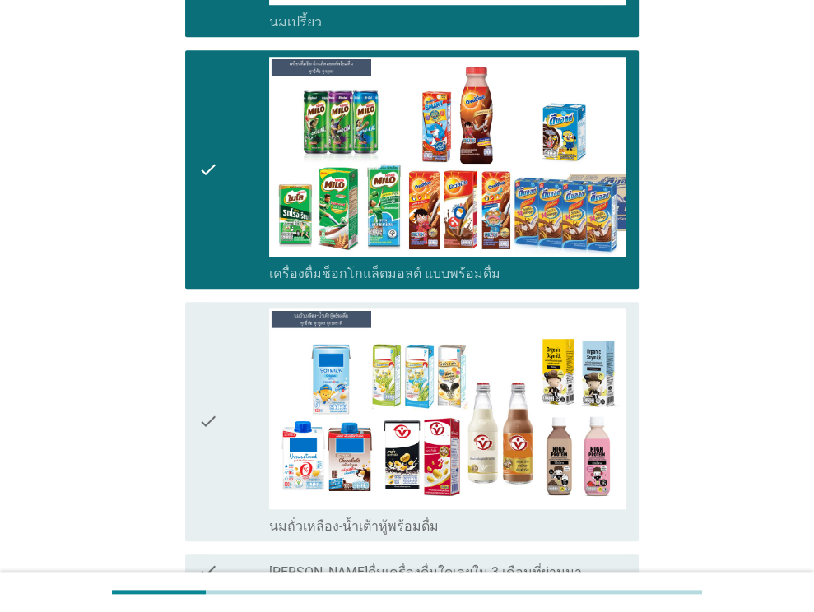
click at [249, 402] on div "check" at bounding box center [234, 421] width 72 height 225
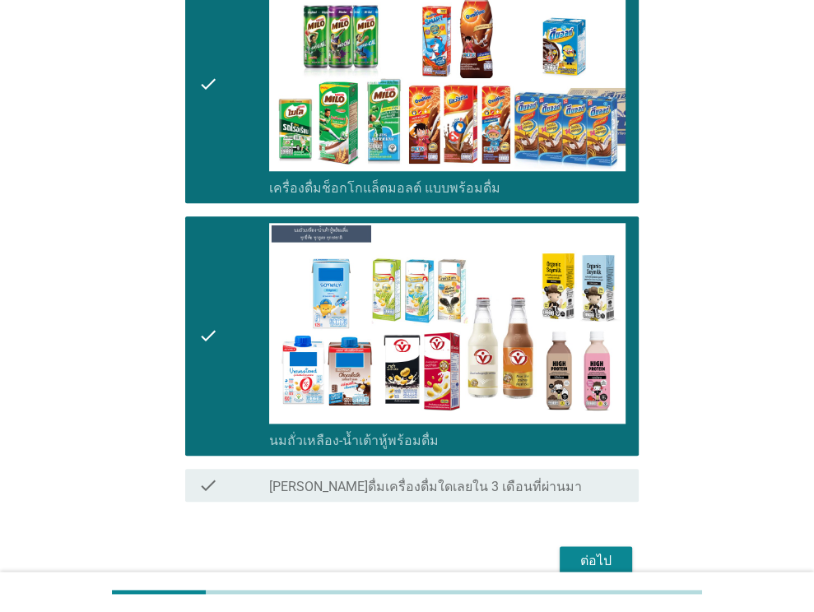
scroll to position [1040, 0]
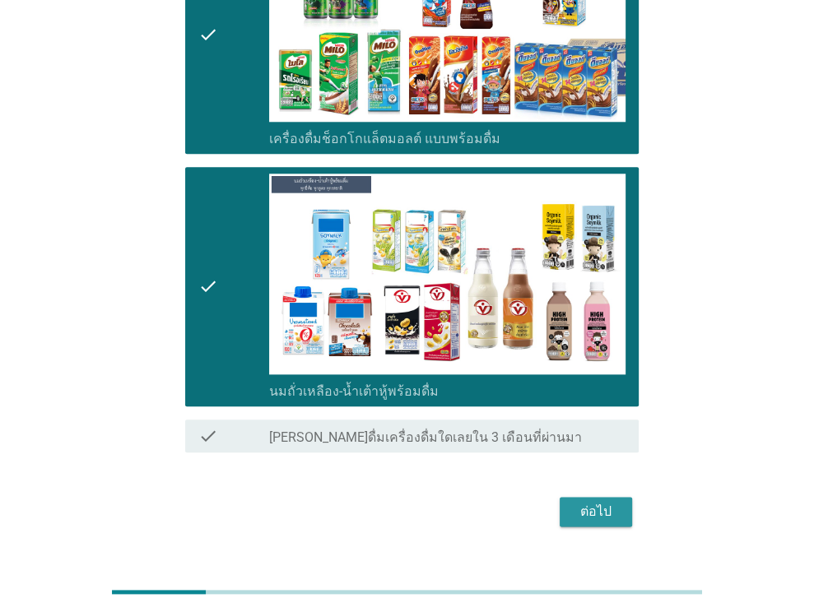
drag, startPoint x: 583, startPoint y: 476, endPoint x: 585, endPoint y: 545, distance: 69.2
click at [583, 502] on div "ต่อไป" at bounding box center [596, 512] width 46 height 20
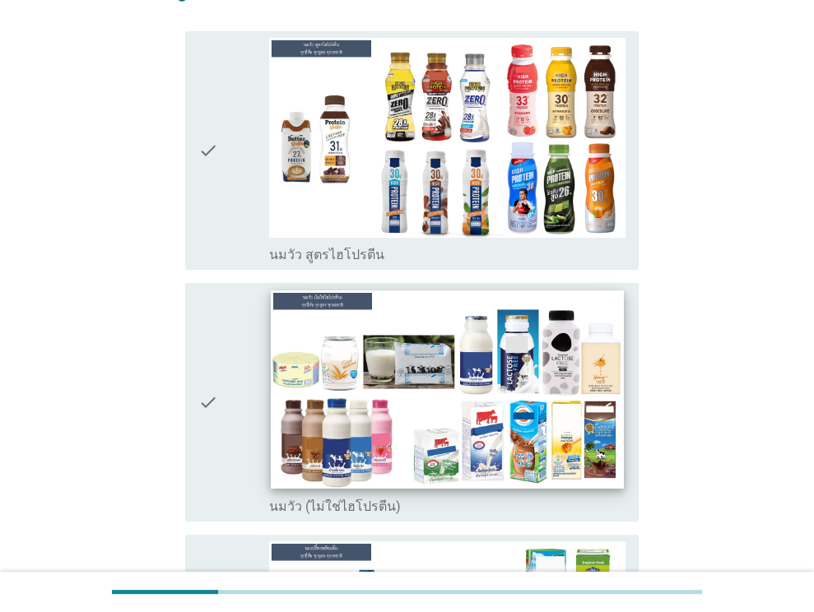
scroll to position [165, 0]
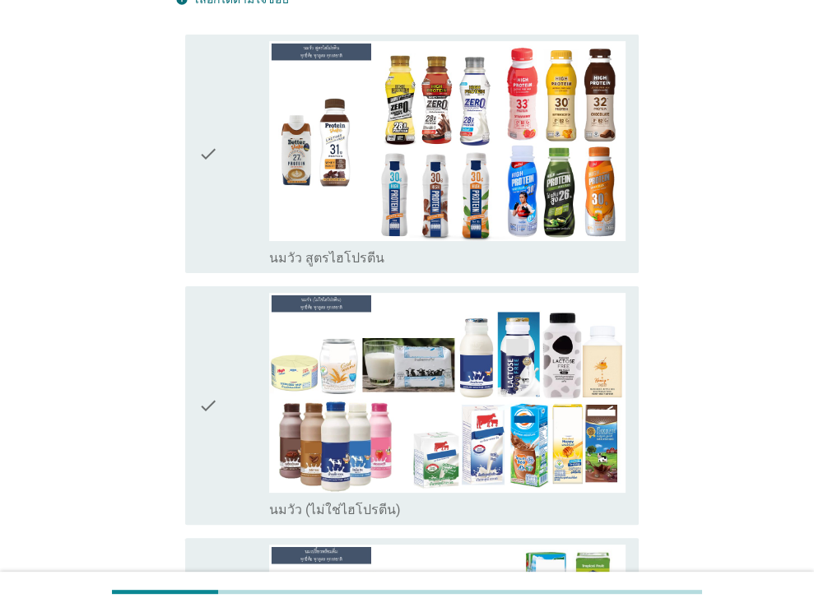
click at [240, 185] on div "check" at bounding box center [234, 153] width 72 height 225
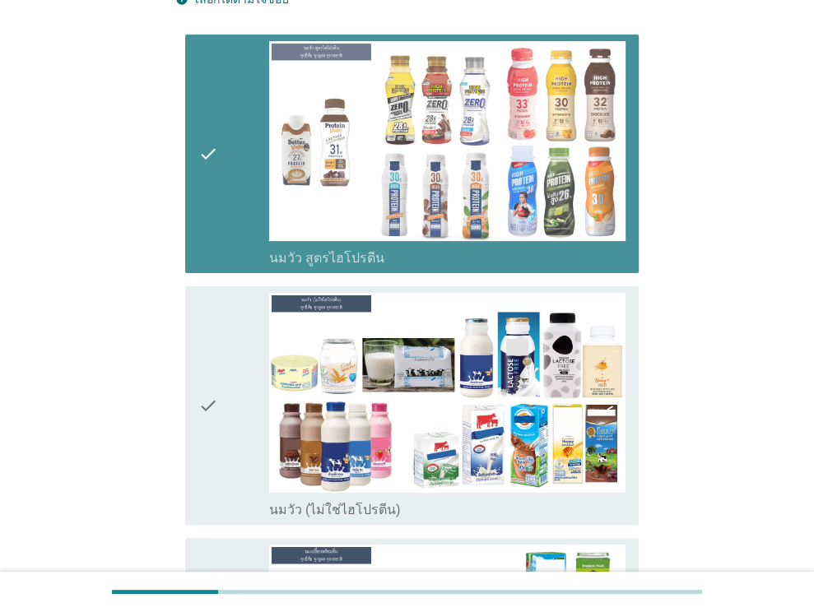
drag, startPoint x: 225, startPoint y: 325, endPoint x: 239, endPoint y: 375, distance: 52.1
click at [225, 326] on div "check" at bounding box center [234, 405] width 72 height 225
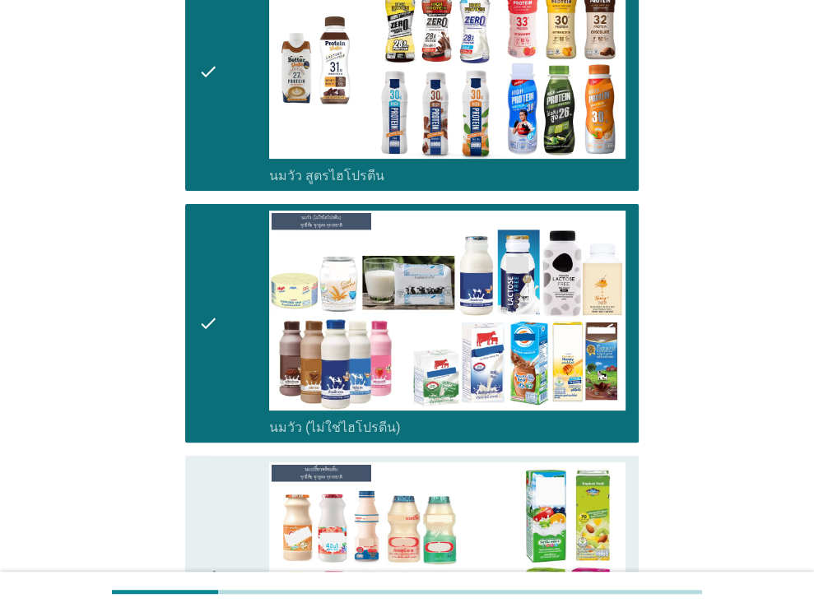
click at [224, 494] on div "check" at bounding box center [234, 574] width 72 height 225
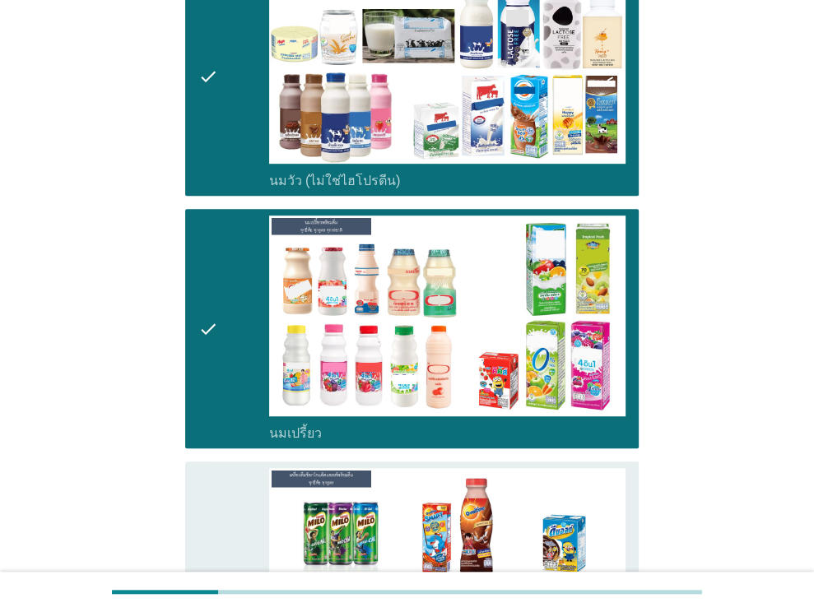
click at [229, 490] on div "check" at bounding box center [234, 580] width 72 height 225
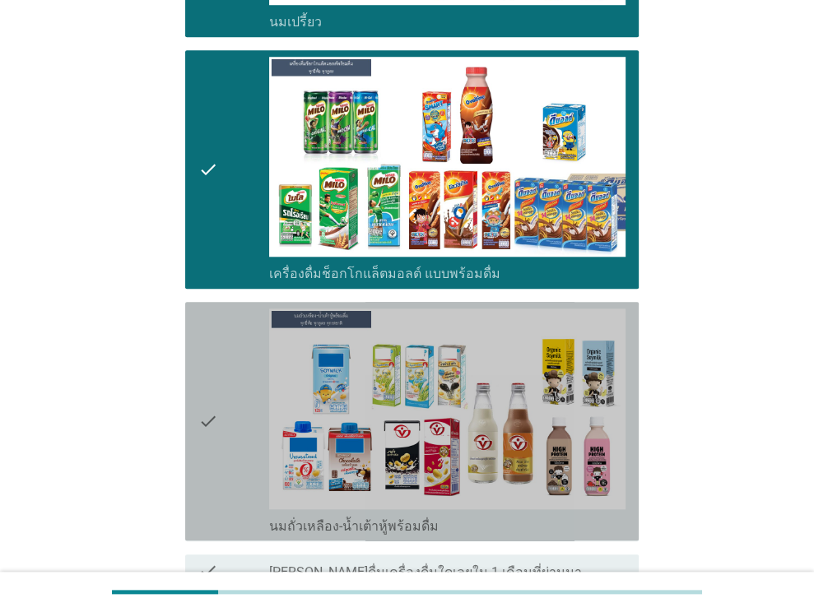
drag, startPoint x: 217, startPoint y: 371, endPoint x: 290, endPoint y: 526, distance: 171.2
click at [216, 374] on icon "check" at bounding box center [208, 421] width 20 height 225
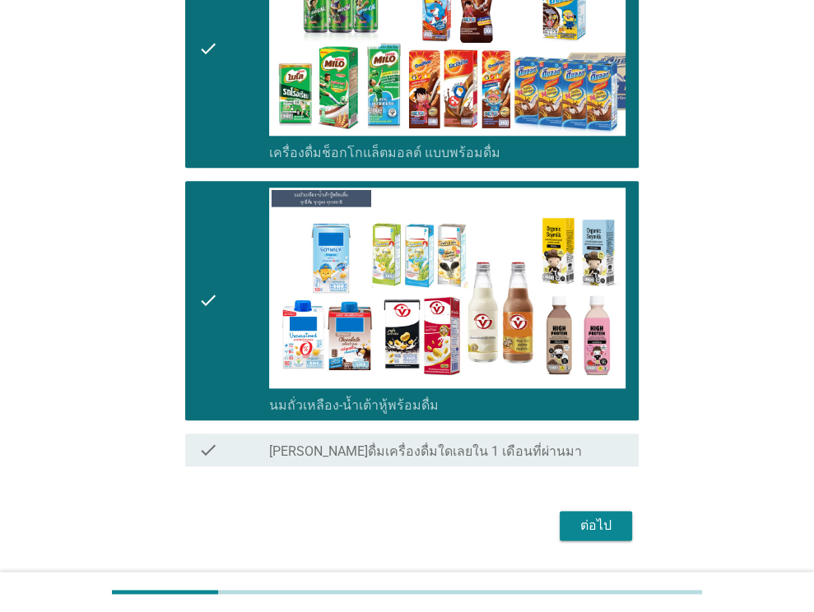
scroll to position [1040, 0]
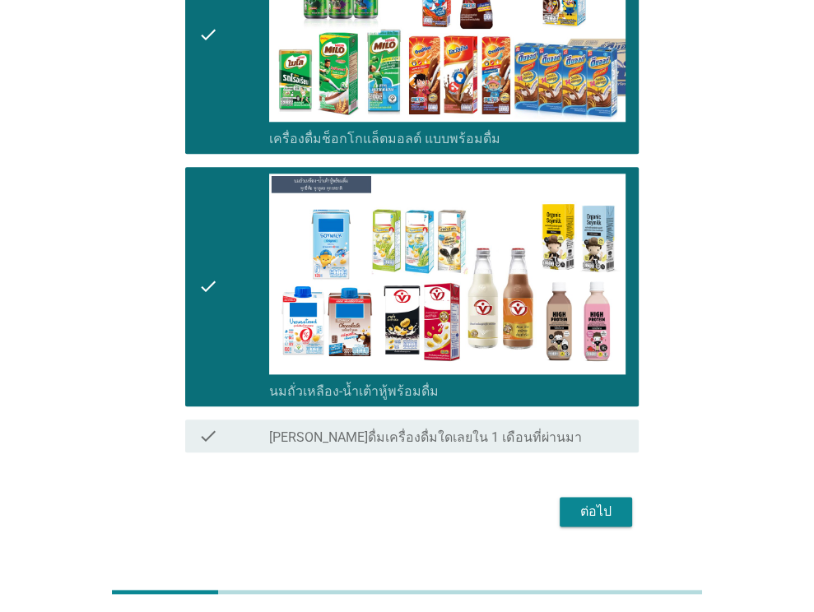
drag, startPoint x: 609, startPoint y: 477, endPoint x: 725, endPoint y: 555, distance: 139.9
click at [609, 502] on div "ต่อไป" at bounding box center [596, 512] width 46 height 20
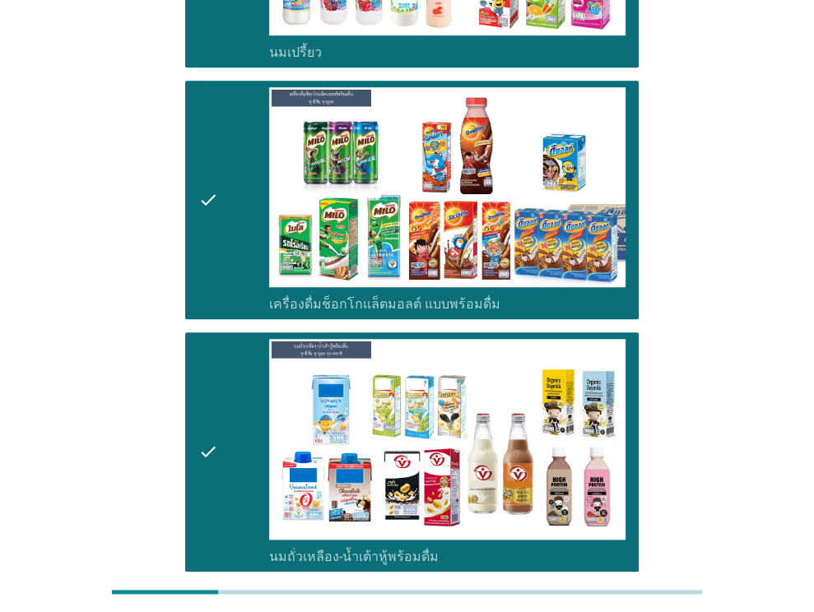
scroll to position [0, 0]
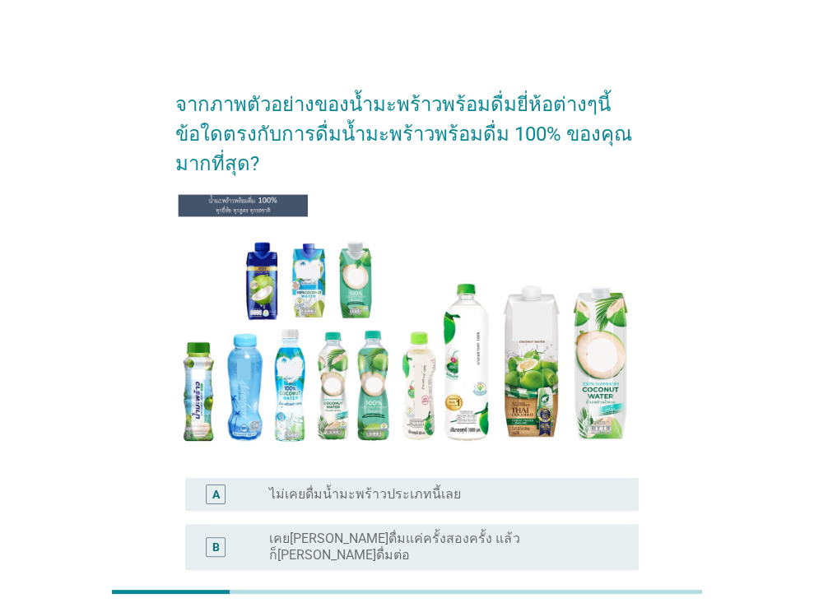
click at [359, 486] on label "ไม่เคยดื่มน้ำมะพร้าวประเภทนี้เลย" at bounding box center [365, 494] width 192 height 16
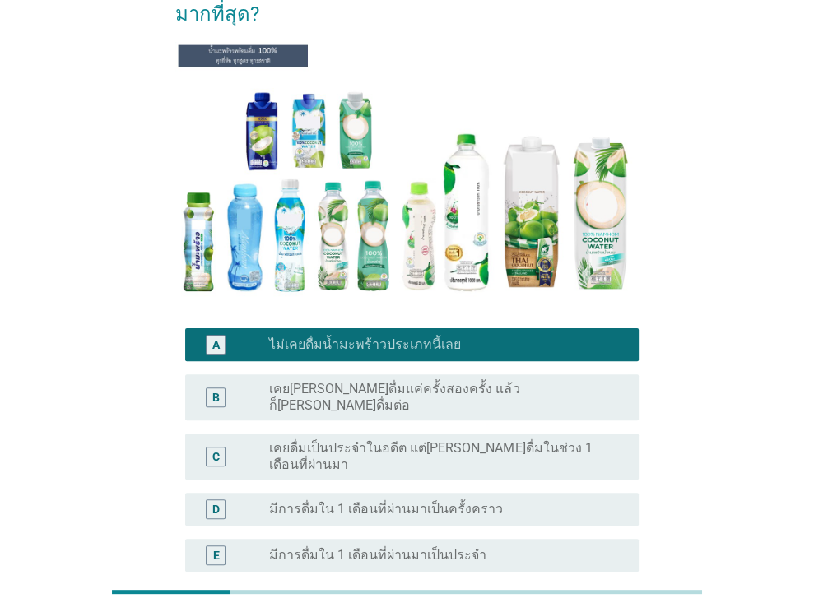
scroll to position [165, 0]
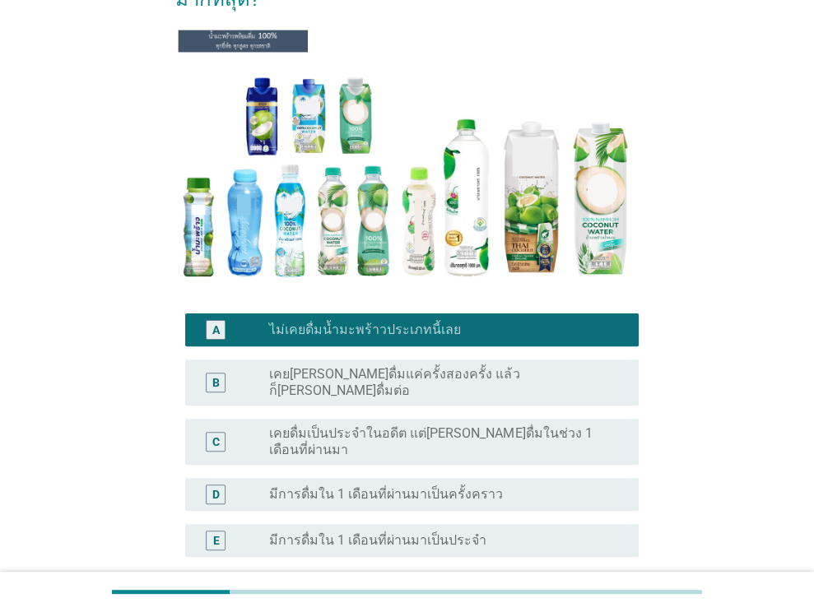
click at [375, 366] on div "radio_button_unchecked เคย[PERSON_NAME]ดื่มแค่ครั้งสองครั้ง แล้วก็[PERSON_NAME]…" at bounding box center [447, 382] width 356 height 33
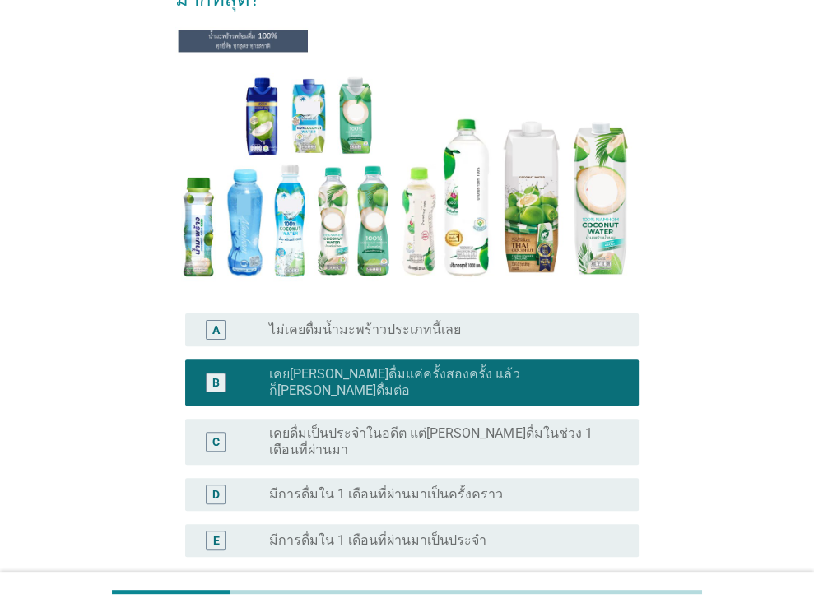
click at [400, 425] on label "เคยดื่มเป็นประจำในอดีต แต่[PERSON_NAME]ดื่มในช่วง 1 เดือนที่ผ่านมา" at bounding box center [440, 441] width 343 height 33
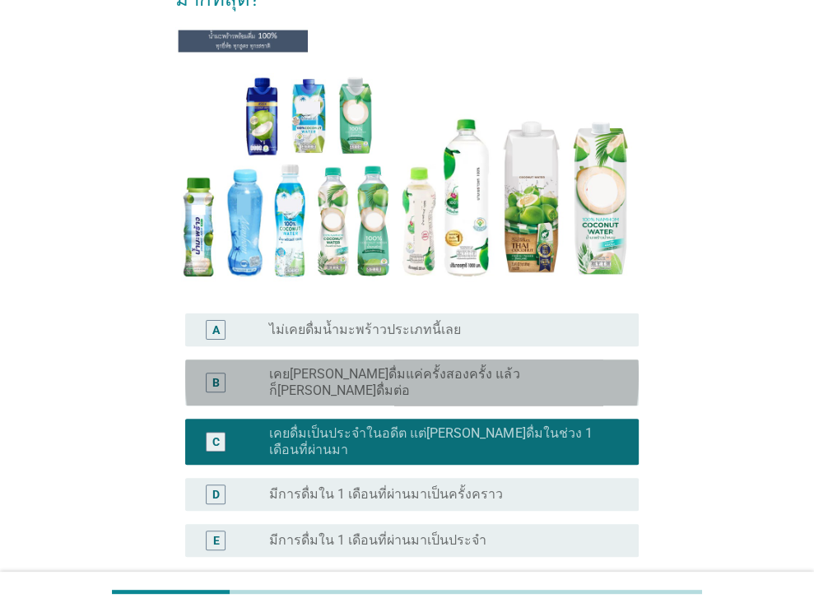
click at [395, 360] on div "B radio_button_unchecked เคย[PERSON_NAME]ดื่มแค่ครั้งสองครั้ง แล้วก็[PERSON_NAM…" at bounding box center [411, 383] width 453 height 46
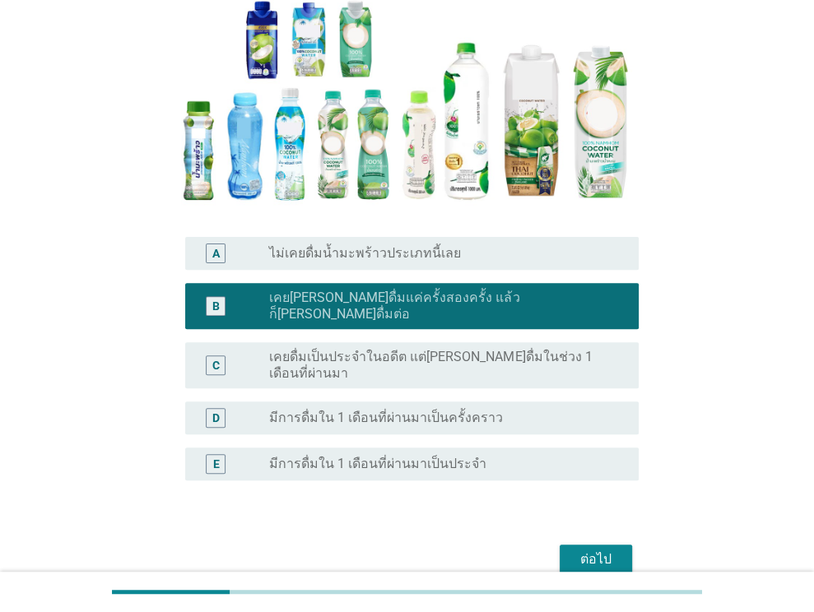
scroll to position [266, 0]
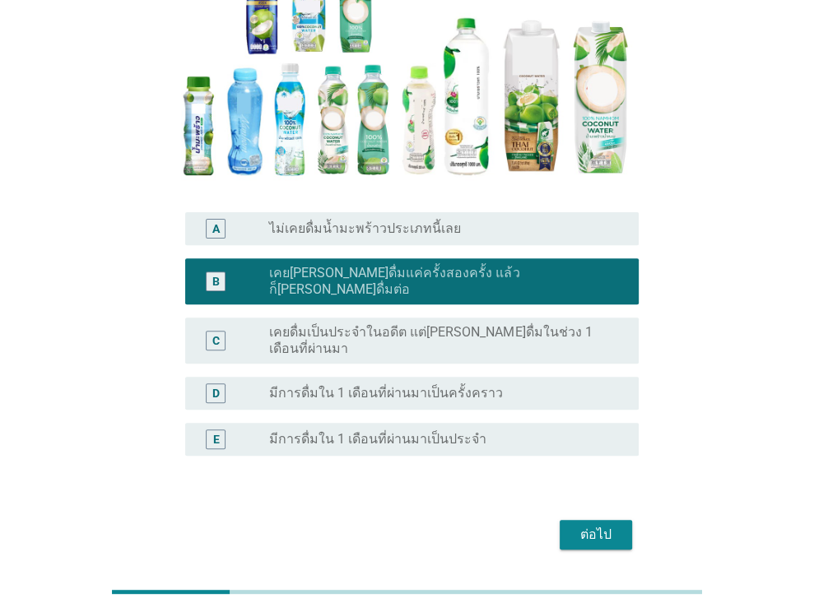
click at [450, 324] on label "เคยดื่มเป็นประจำในอดีต แต่[PERSON_NAME]ดื่มในช่วง 1 เดือนที่ผ่านมา" at bounding box center [440, 340] width 343 height 33
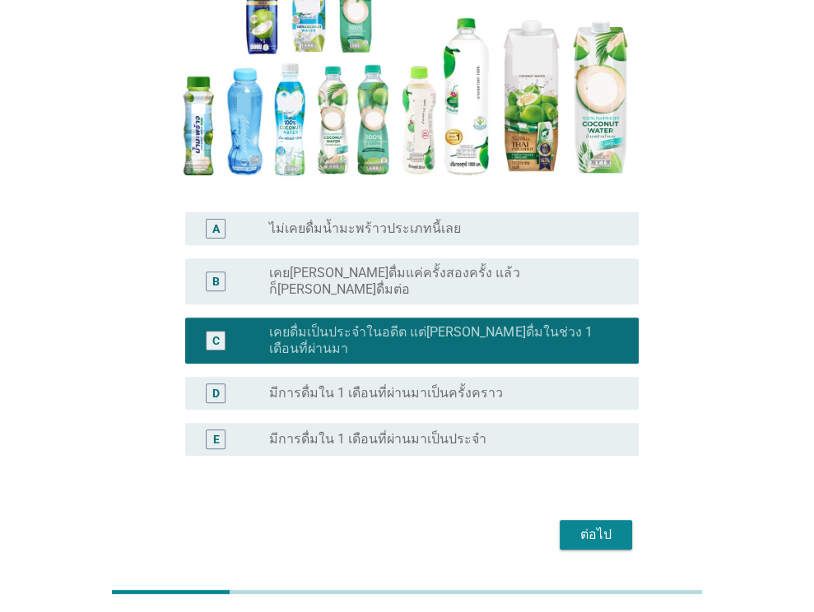
click at [613, 525] on div "ต่อไป" at bounding box center [596, 535] width 46 height 20
